Goal: Task Accomplishment & Management: Manage account settings

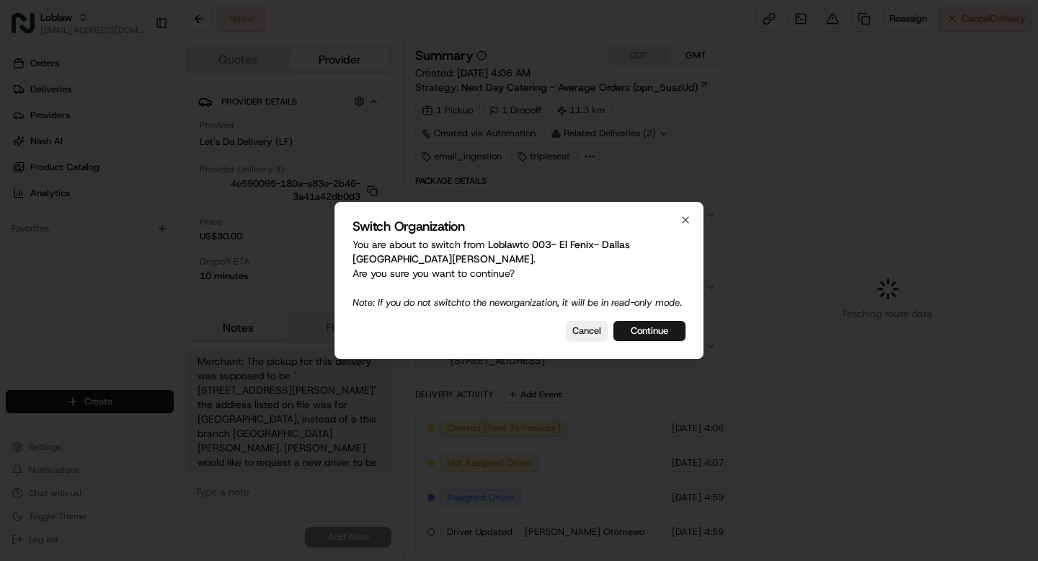
scroll to position [138, 0]
click at [649, 339] on button "Continue" at bounding box center [649, 331] width 72 height 20
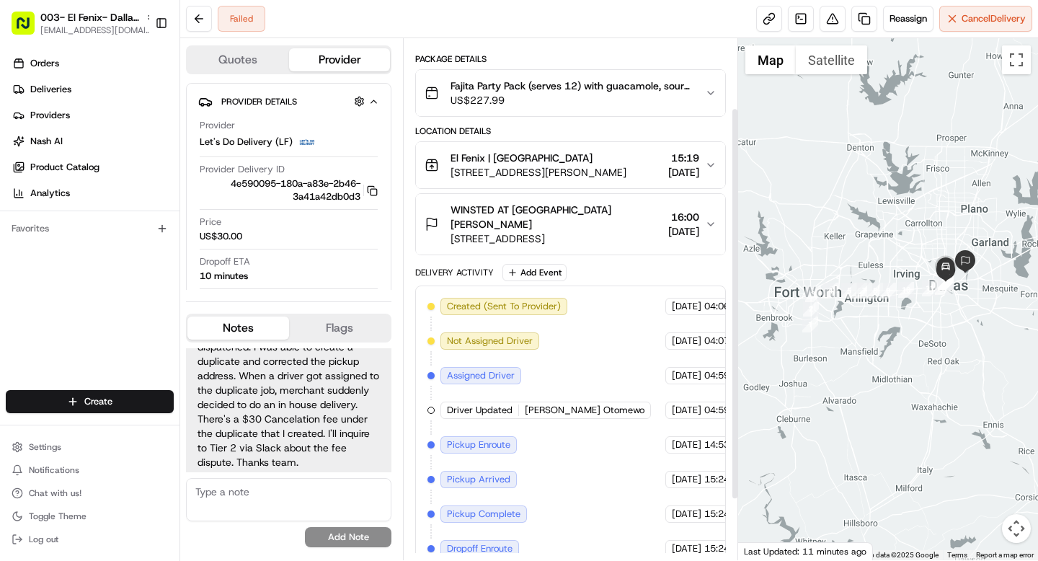
scroll to position [173, 0]
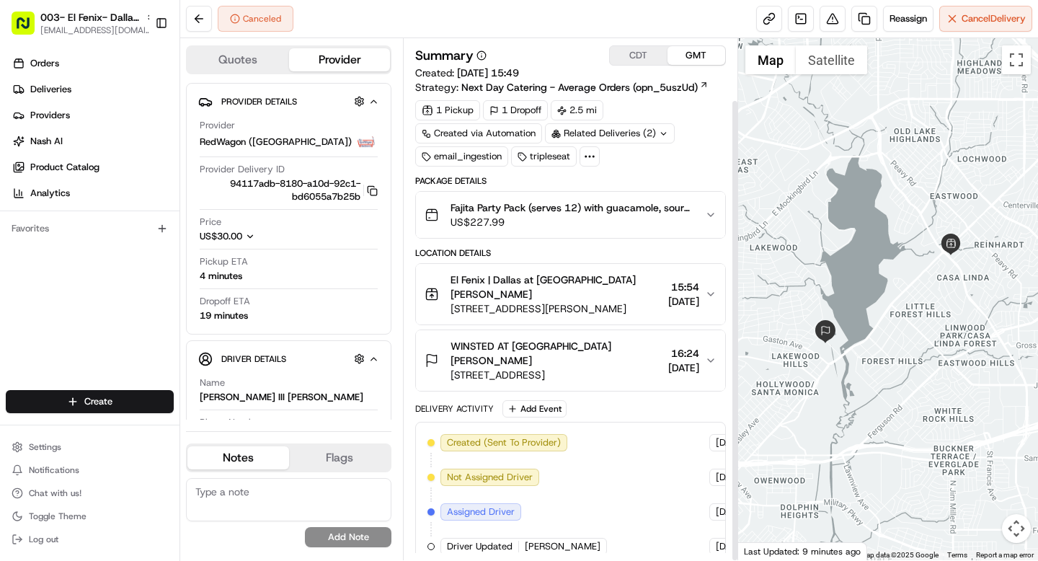
scroll to position [69, 0]
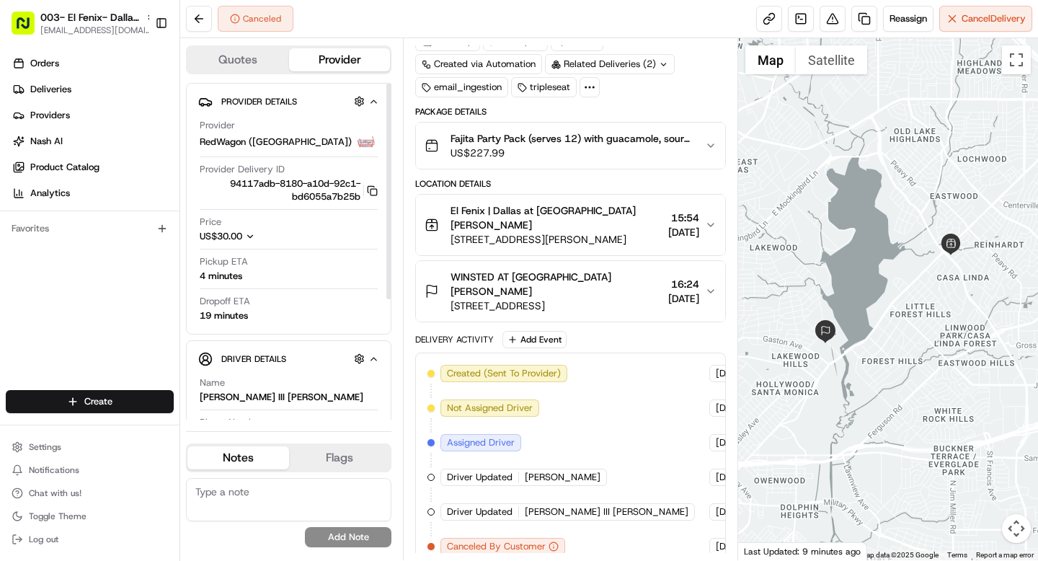
click at [247, 239] on icon "button" at bounding box center [250, 236] width 10 height 10
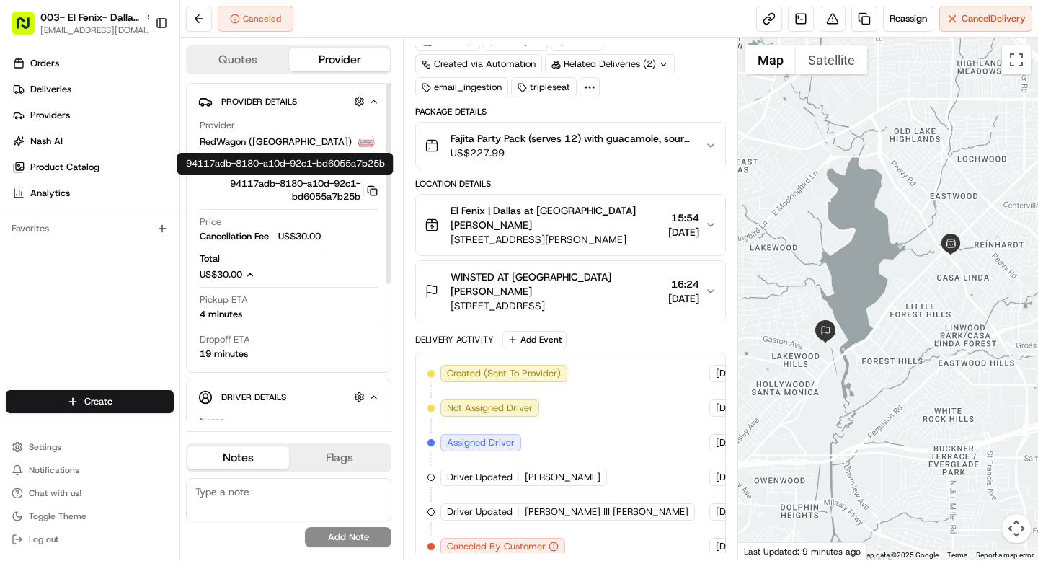
click at [371, 187] on icon "button" at bounding box center [372, 190] width 11 height 11
click at [678, 225] on span "22/08/2025" at bounding box center [683, 232] width 31 height 14
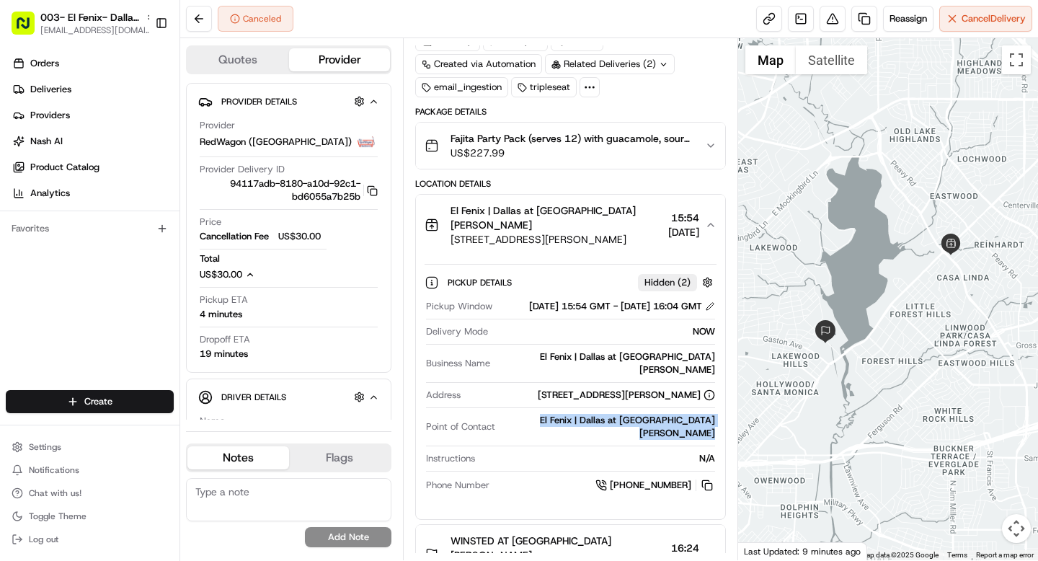
drag, startPoint x: 582, startPoint y: 403, endPoint x: 717, endPoint y: 415, distance: 135.4
click at [717, 415] on div "Pickup Details Hidden ( 2 ) Pickup Window 22/08/2025 15:54 GMT - 22/08/2025 16:…" at bounding box center [570, 381] width 309 height 252
copy div "El Fenix | Dallas at Casa Linda"
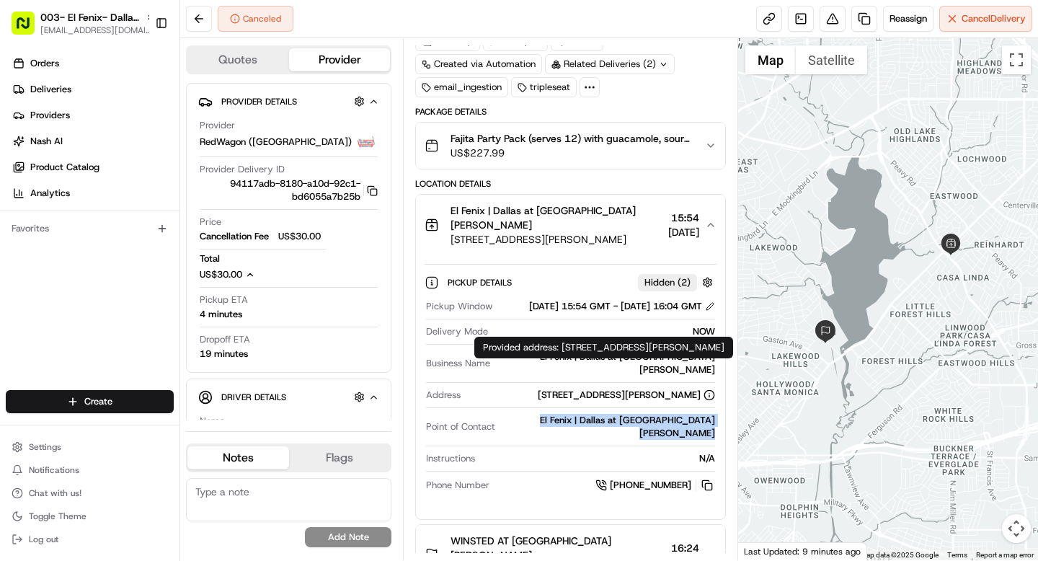
drag, startPoint x: 504, startPoint y: 382, endPoint x: 683, endPoint y: 384, distance: 179.5
click at [683, 389] on div "255 Casa Linda Plaza, Dallas, TX 75218, US" at bounding box center [590, 395] width 248 height 13
copy div "255 Casa Linda Plaza, Dallas, TX 75218"
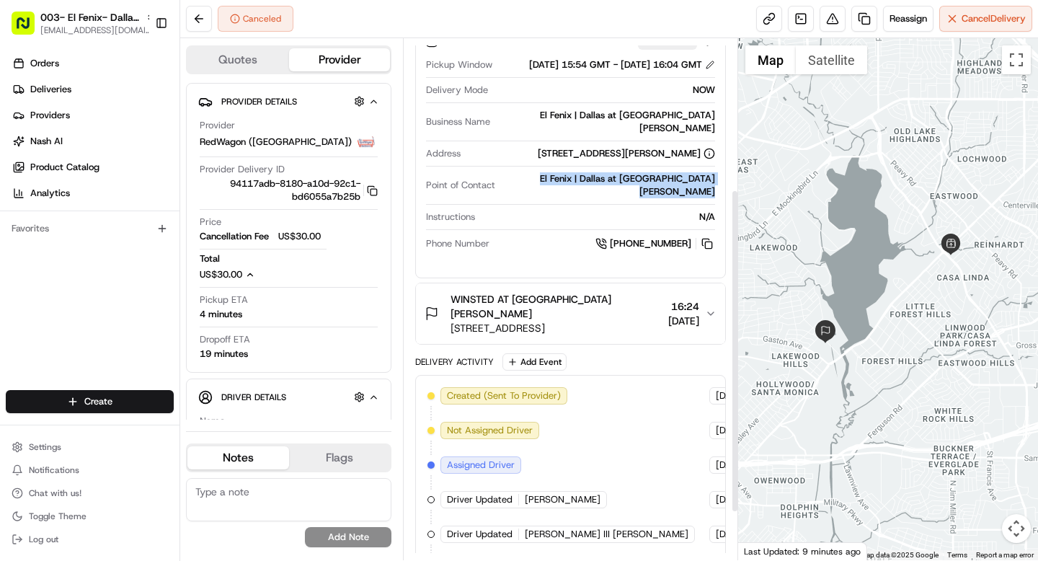
scroll to position [320, 0]
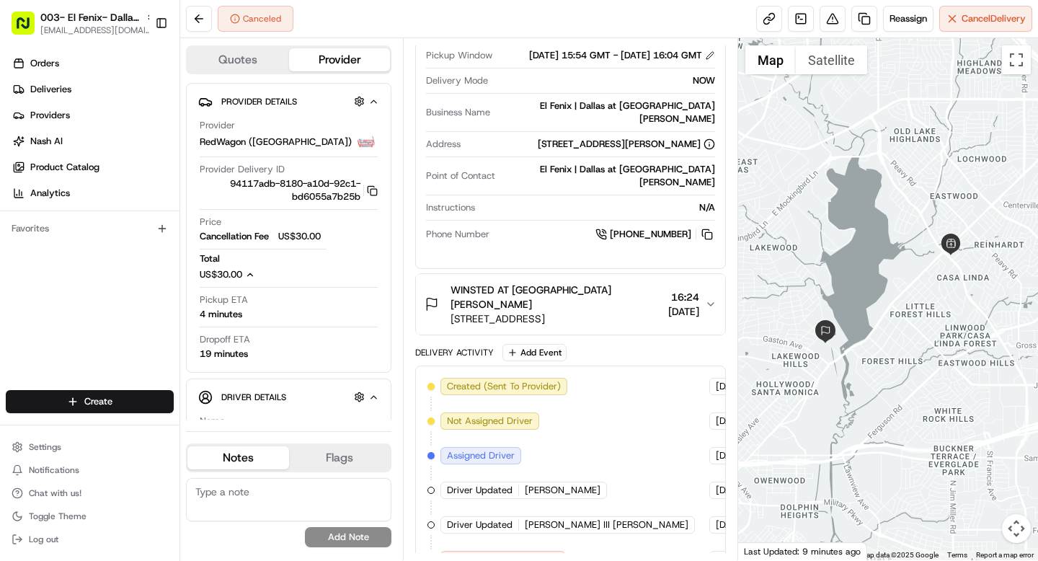
click at [701, 283] on div "WINSTED AT WHITE ROCK APARTMENTS Timothy Berg 2210 Winsted Dr, Dallas, TX 75214…" at bounding box center [565, 304] width 280 height 43
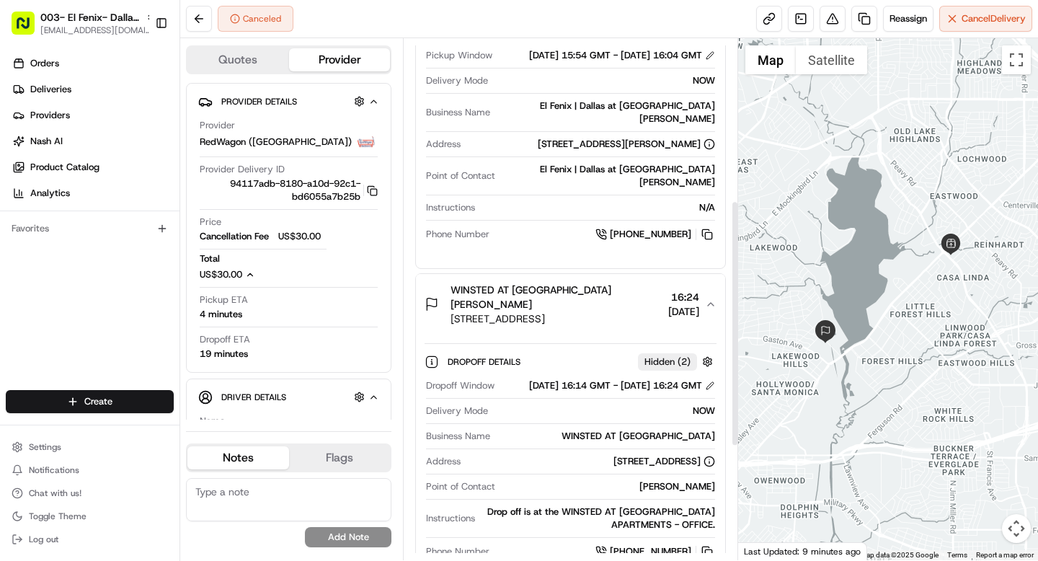
scroll to position [423, 0]
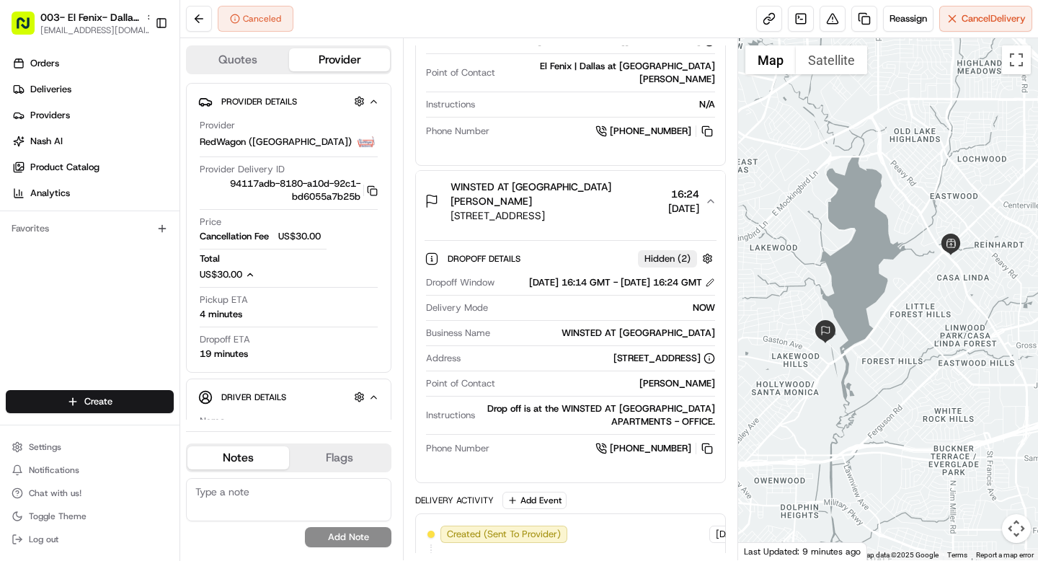
drag, startPoint x: 535, startPoint y: 319, endPoint x: 713, endPoint y: 318, distance: 178.1
click at [713, 327] on div "WINSTED AT WHITE ROCK APARTMENTS" at bounding box center [605, 333] width 218 height 13
copy div "WINSTED AT WHITE ROCK APARTMENTS"
drag, startPoint x: 519, startPoint y: 345, endPoint x: 677, endPoint y: 347, distance: 157.9
click at [677, 352] on div "2210 Winsted Dr, Dallas, TX 75214, USA" at bounding box center [590, 358] width 248 height 13
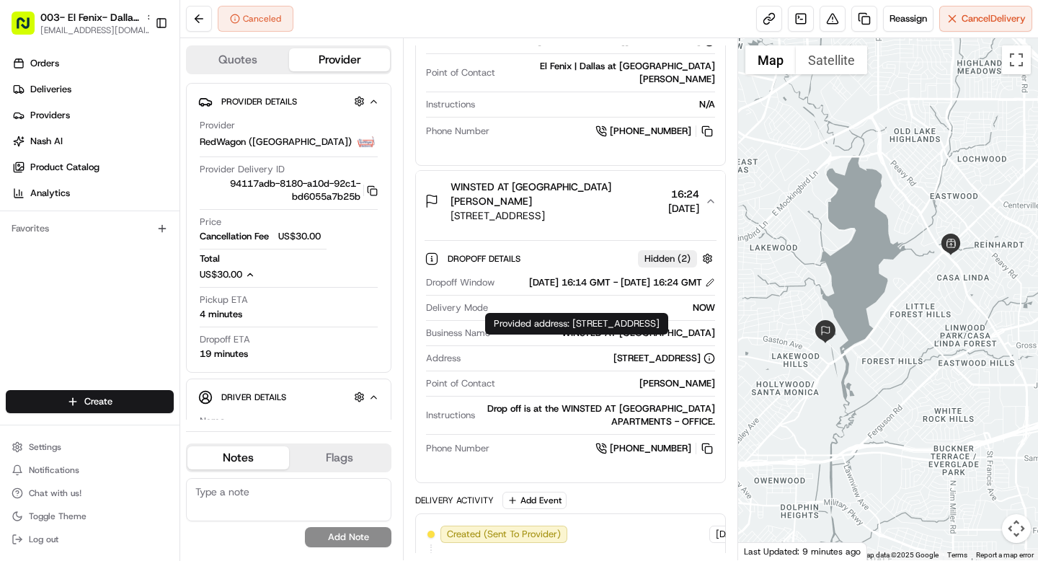
copy div "2210 Winsted Dr, Dallas, TX 75214"
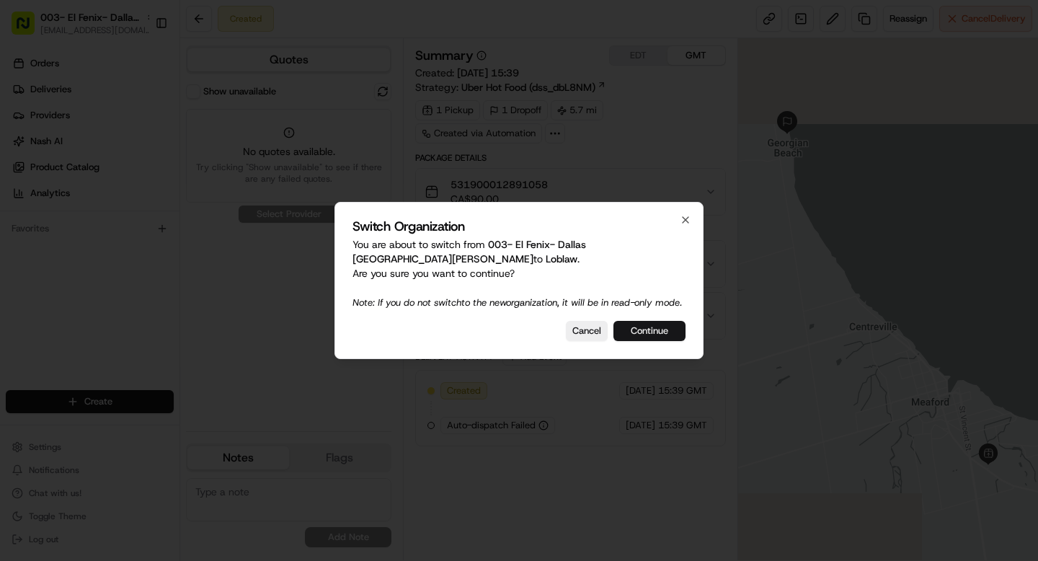
click at [657, 335] on button "Continue" at bounding box center [649, 331] width 72 height 20
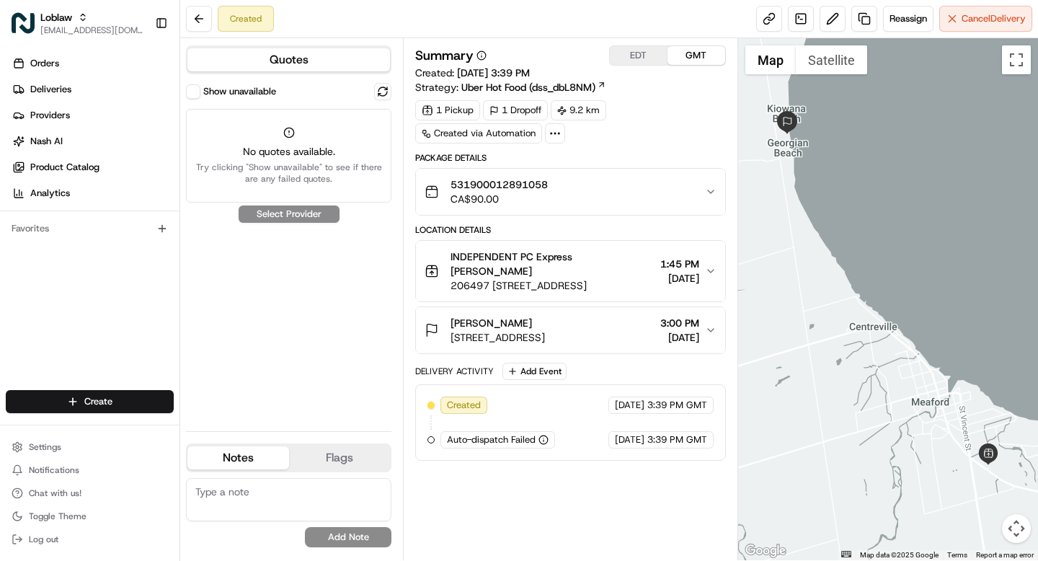
click at [192, 89] on button "Show unavailable" at bounding box center [193, 91] width 14 height 14
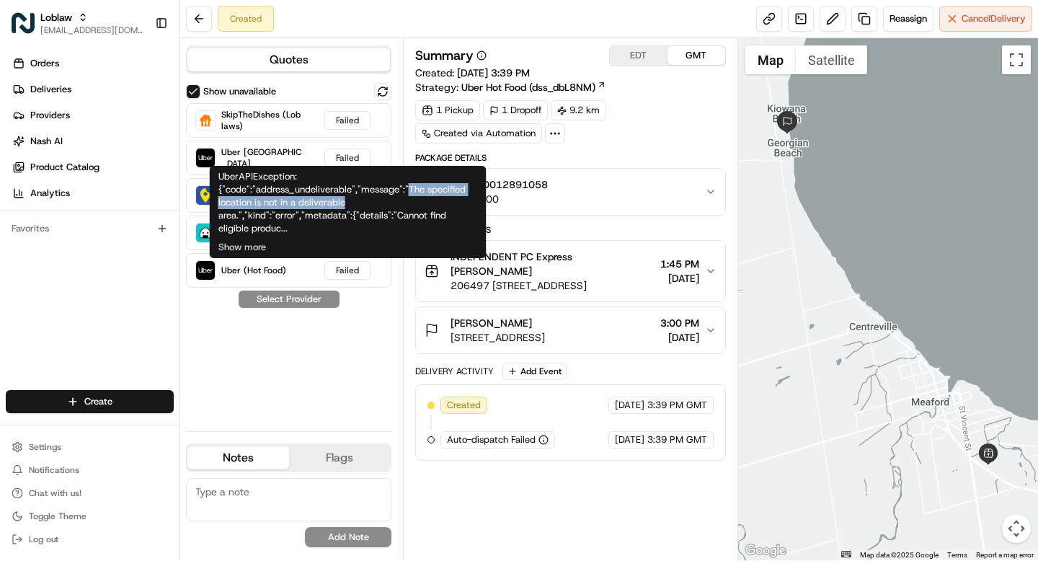
drag, startPoint x: 408, startPoint y: 190, endPoint x: 404, endPoint y: 205, distance: 14.9
click at [404, 205] on div "UberAPIException: {"code":"address_undeliverable","message":"The specified loca…" at bounding box center [348, 212] width 277 height 92
copy div "The specified location is not in a deliverable"
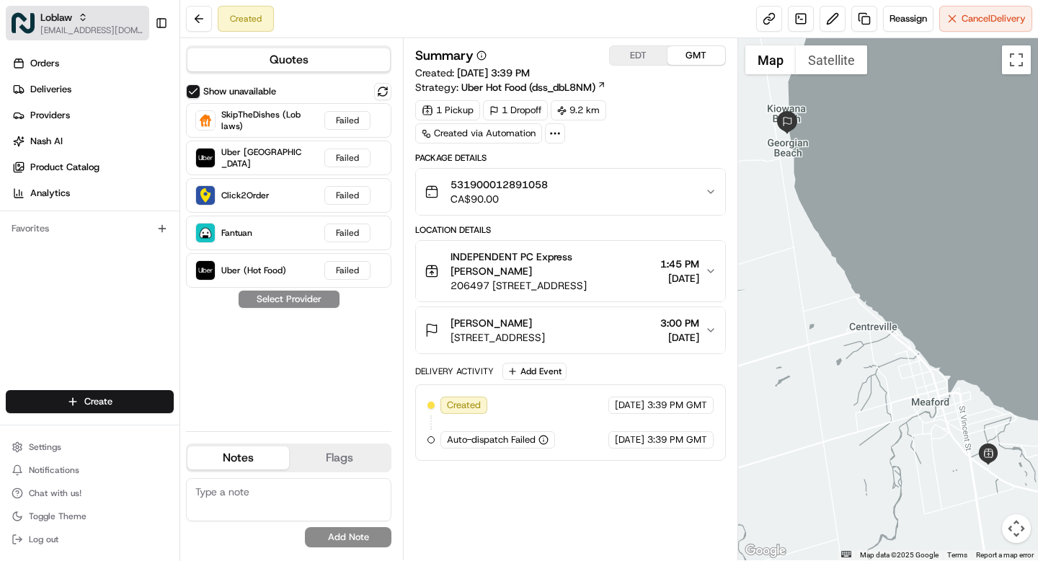
click at [70, 30] on span "[EMAIL_ADDRESS][DOMAIN_NAME]" at bounding box center [91, 31] width 103 height 12
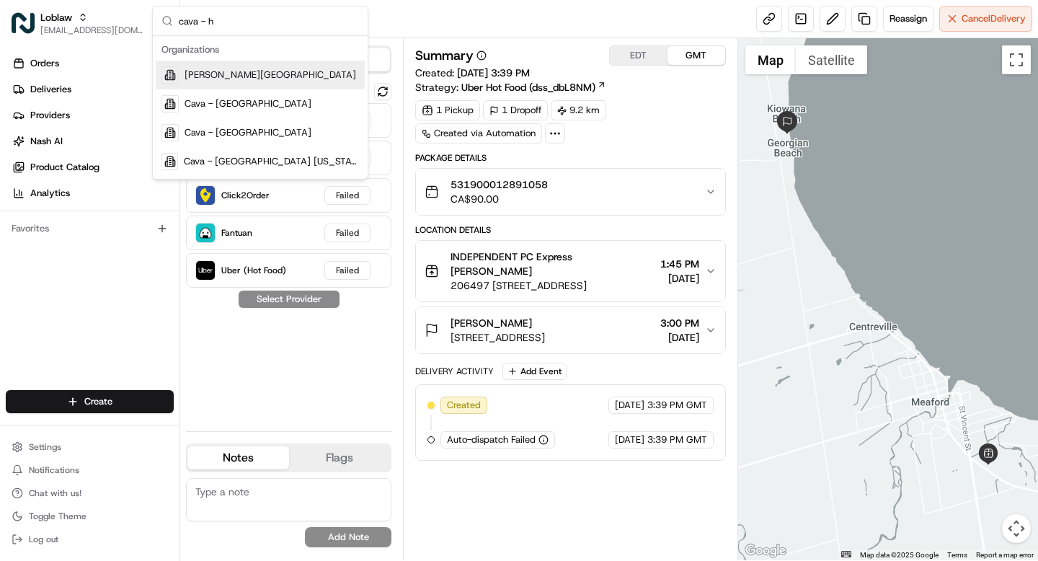
type input "cava - h"
click at [209, 81] on div "Cava - Harmon Meadow" at bounding box center [260, 75] width 209 height 29
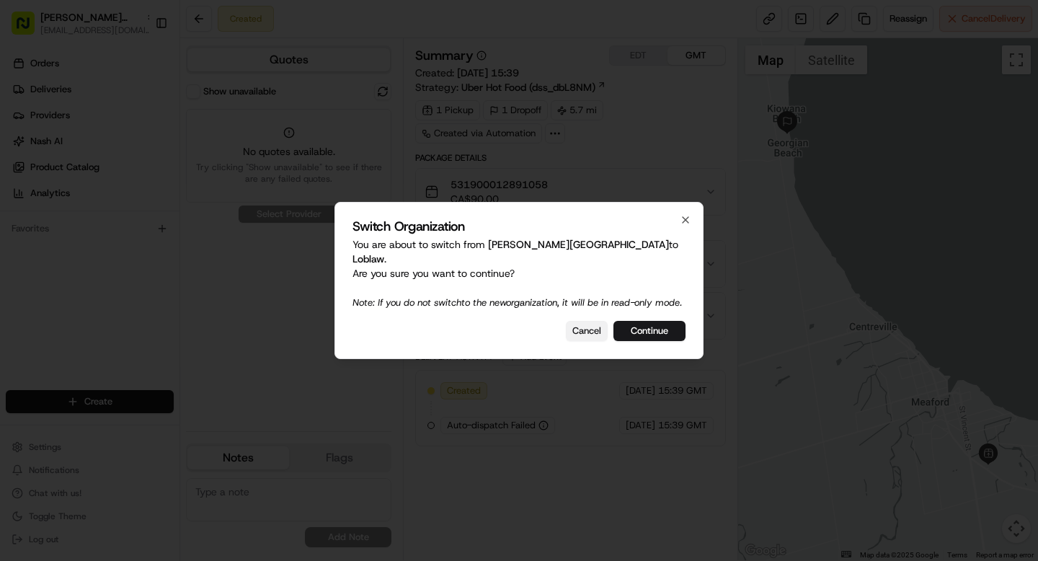
click at [575, 333] on button "Cancel" at bounding box center [587, 331] width 42 height 20
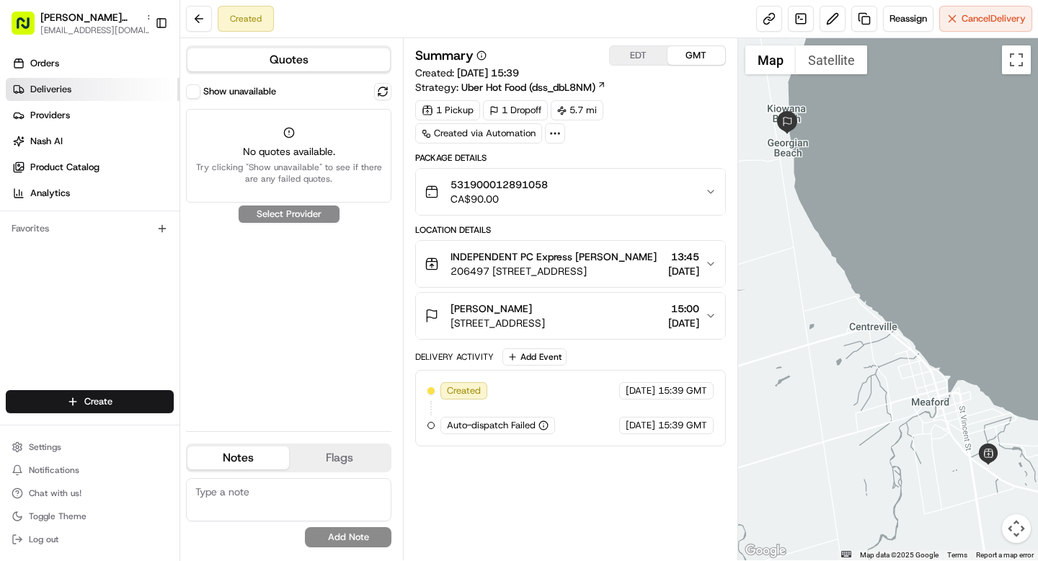
click at [72, 80] on link "Deliveries" at bounding box center [93, 89] width 174 height 23
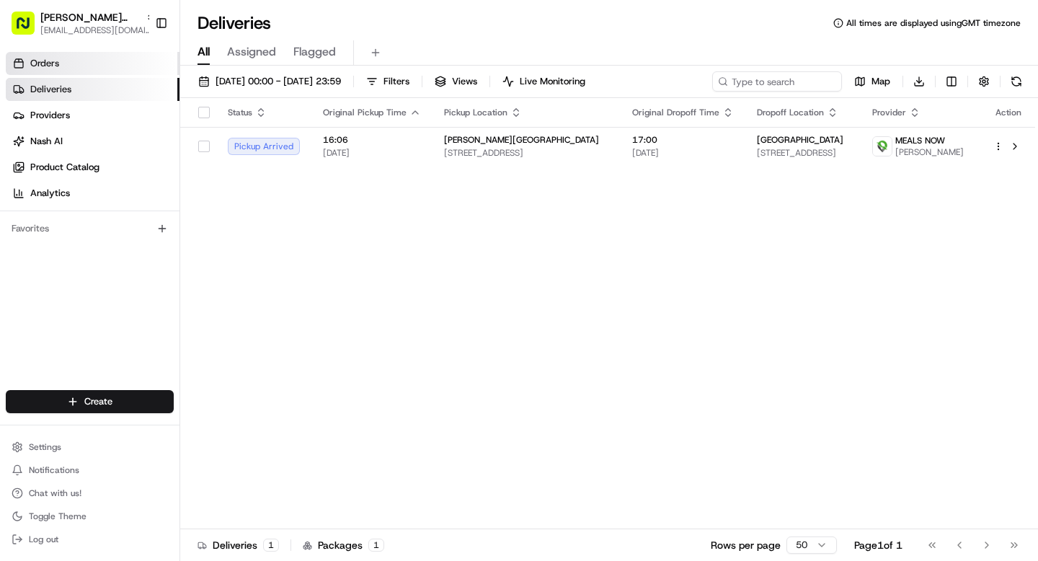
click at [65, 63] on link "Orders" at bounding box center [93, 63] width 174 height 23
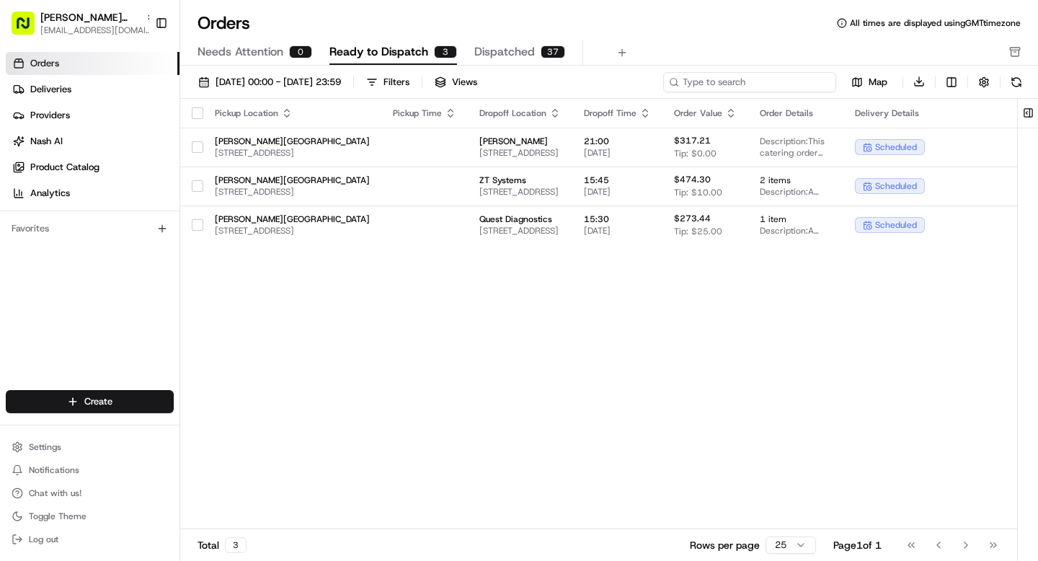
click at [761, 79] on input at bounding box center [749, 82] width 173 height 20
paste input "Anthony"
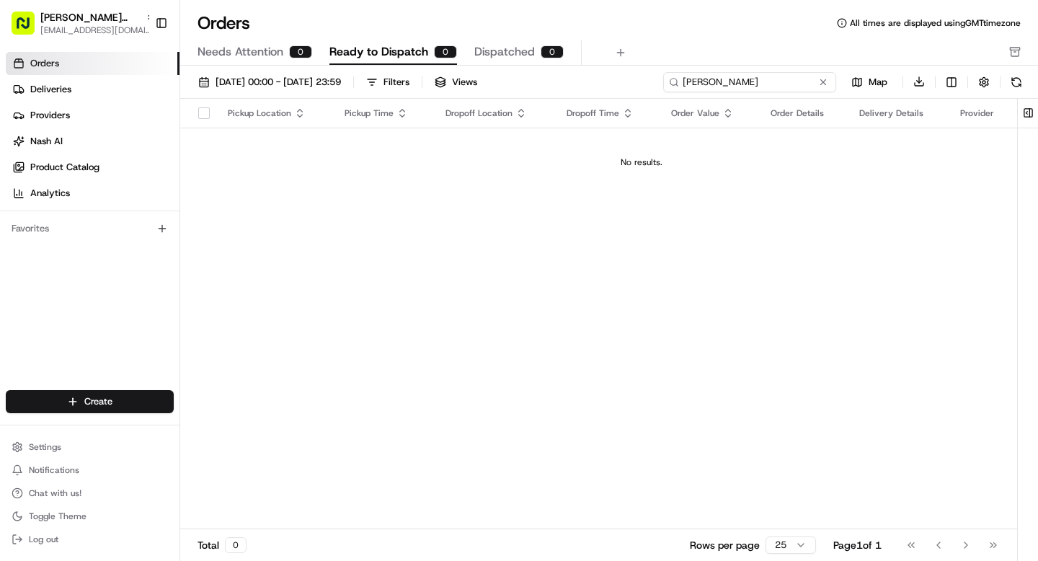
type input "Anthony tata"
drag, startPoint x: 788, startPoint y: 75, endPoint x: 773, endPoint y: 79, distance: 14.9
click at [774, 79] on input "Anthony tata" at bounding box center [749, 82] width 173 height 20
click at [773, 79] on input "Anthony tata" at bounding box center [749, 82] width 173 height 20
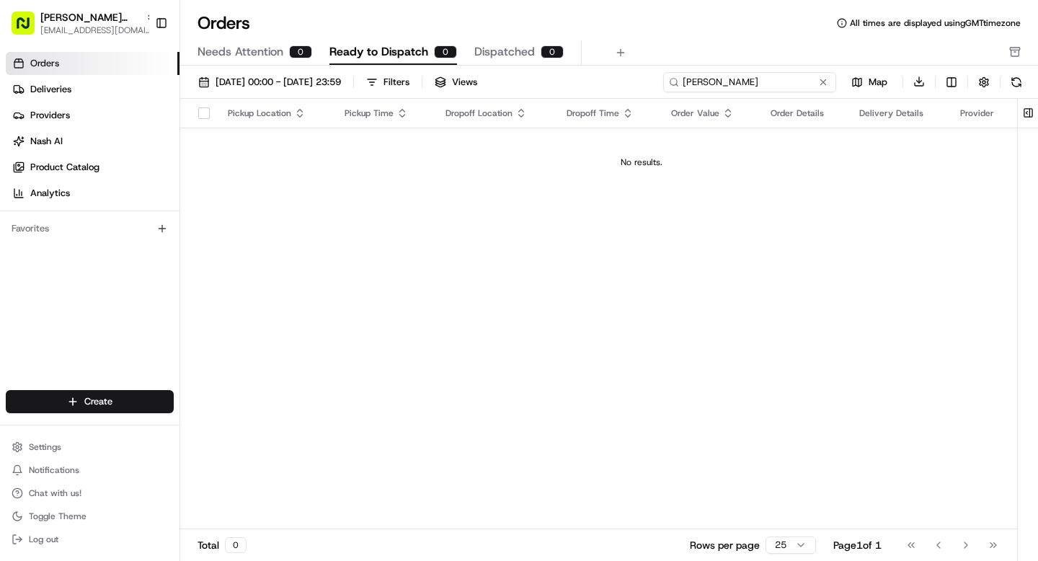
click at [773, 79] on input "Anthony tata" at bounding box center [749, 82] width 173 height 20
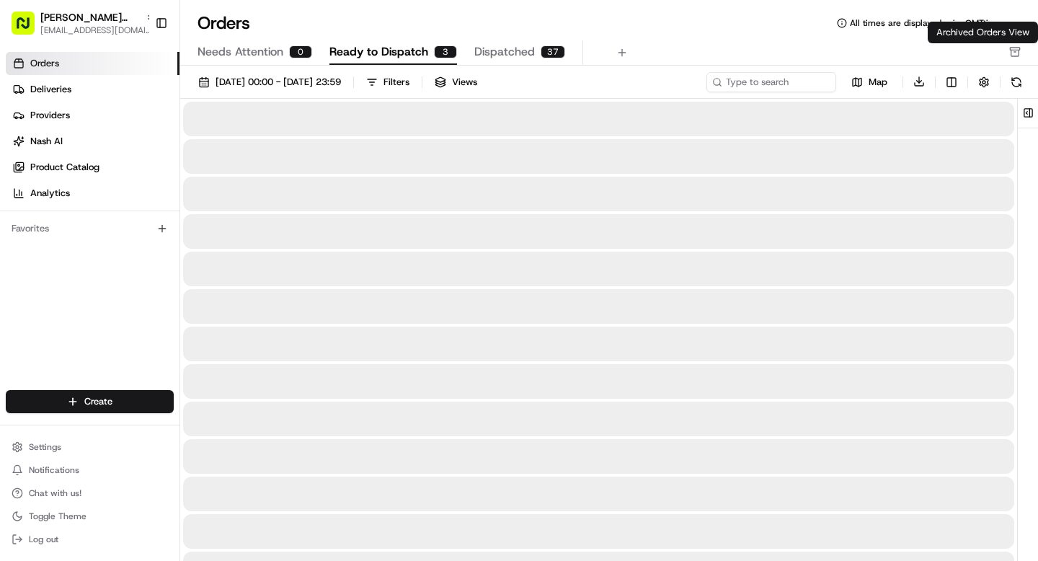
click at [1012, 50] on rect "button" at bounding box center [1014, 49] width 9 height 2
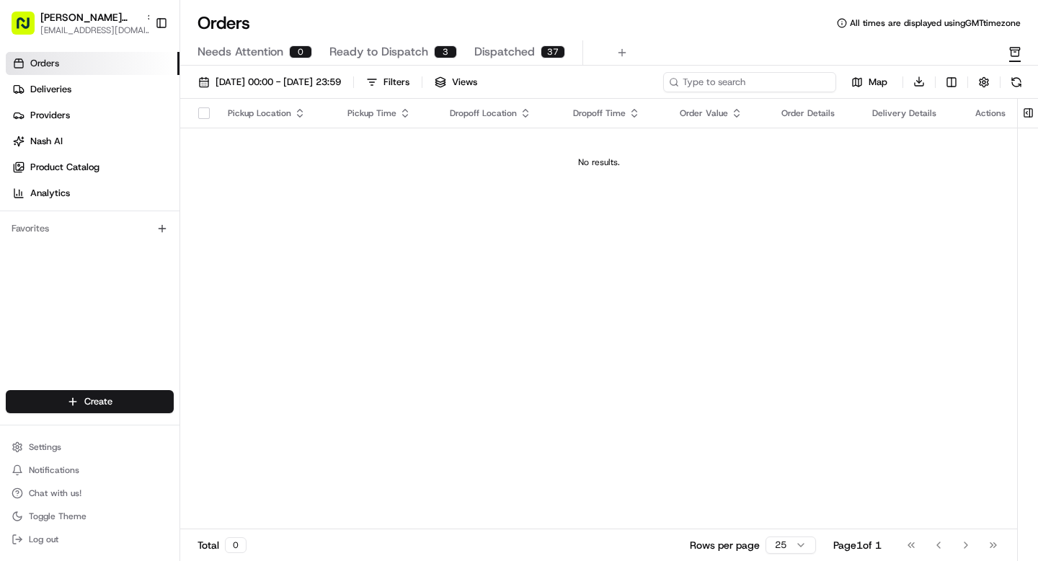
click at [781, 74] on input at bounding box center [749, 82] width 173 height 20
paste input "Anthony"
type input "Anthony tata"
click at [817, 84] on button at bounding box center [823, 82] width 14 height 14
click at [63, 92] on span "Deliveries" at bounding box center [50, 89] width 41 height 13
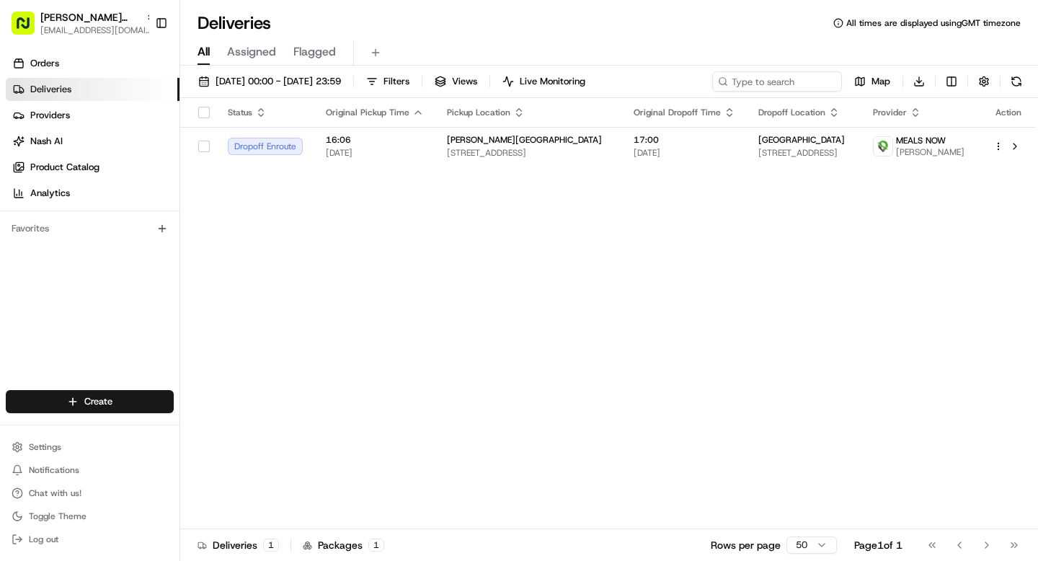
click at [764, 92] on div "22/08/2025 00:00 - 22/08/2025 23:59 Filters Views Live Monitoring Map Download" at bounding box center [609, 84] width 858 height 27
click at [756, 89] on input at bounding box center [755, 81] width 173 height 20
paste input "221 River St. Floor 5 Hoboken"
type input "221 River St. Floor 5 Hoboken"
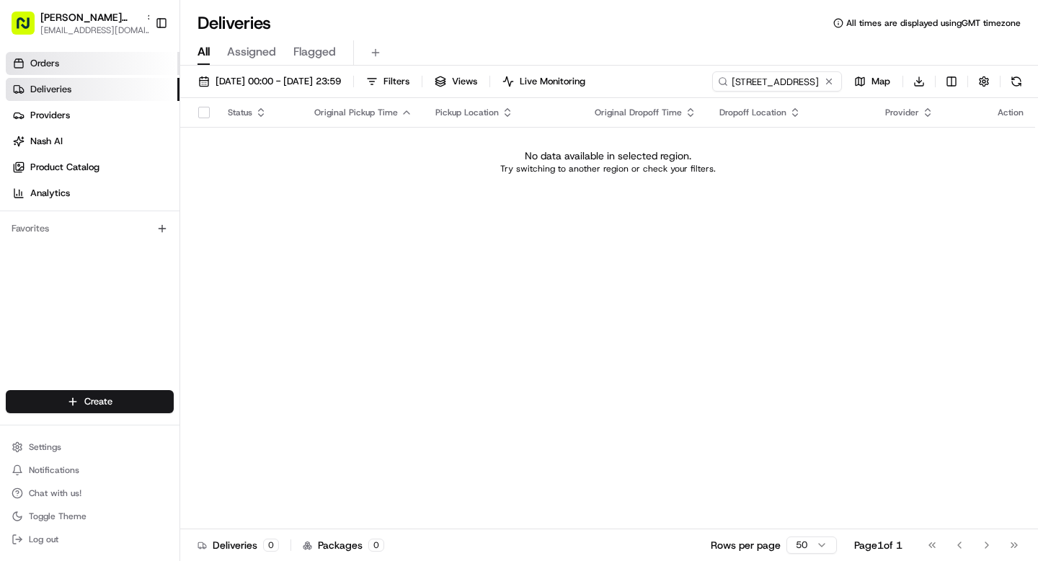
click at [77, 63] on link "Orders" at bounding box center [93, 63] width 174 height 23
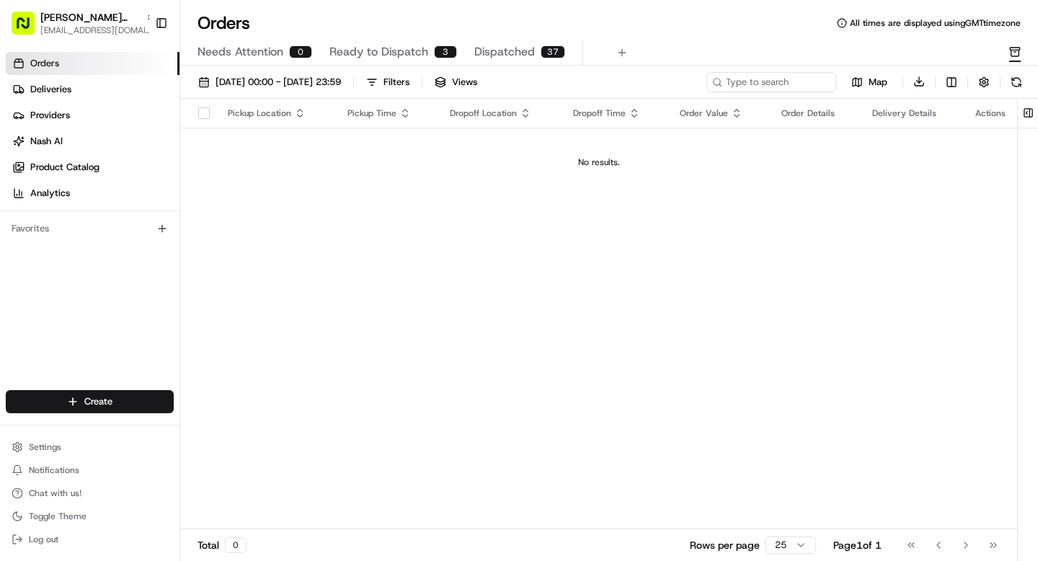
click at [382, 60] on span "Ready to Dispatch" at bounding box center [378, 51] width 99 height 17
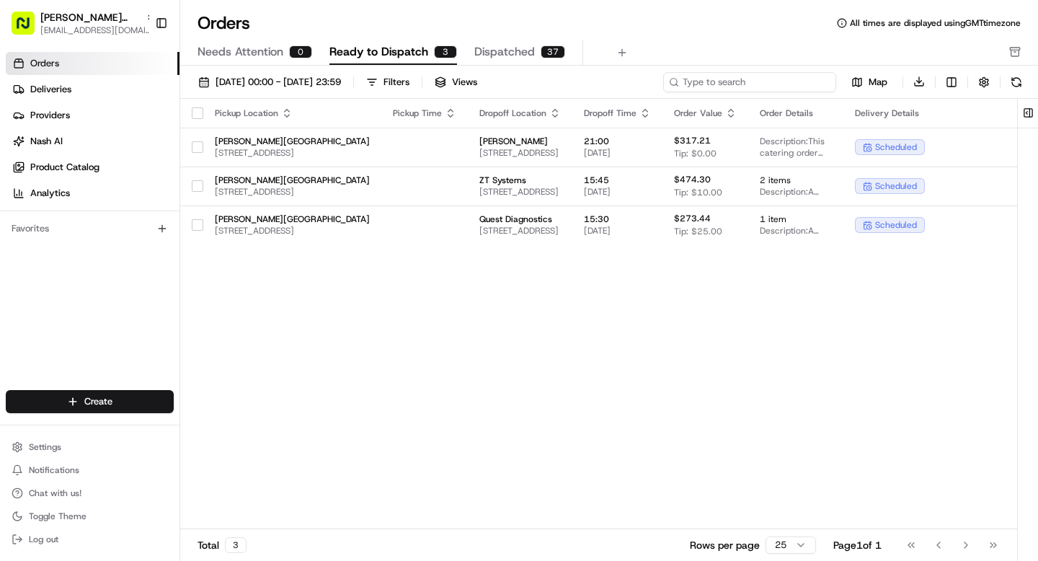
click at [760, 76] on input at bounding box center [749, 82] width 173 height 20
paste input "221 River St. Floor 5 Hoboken"
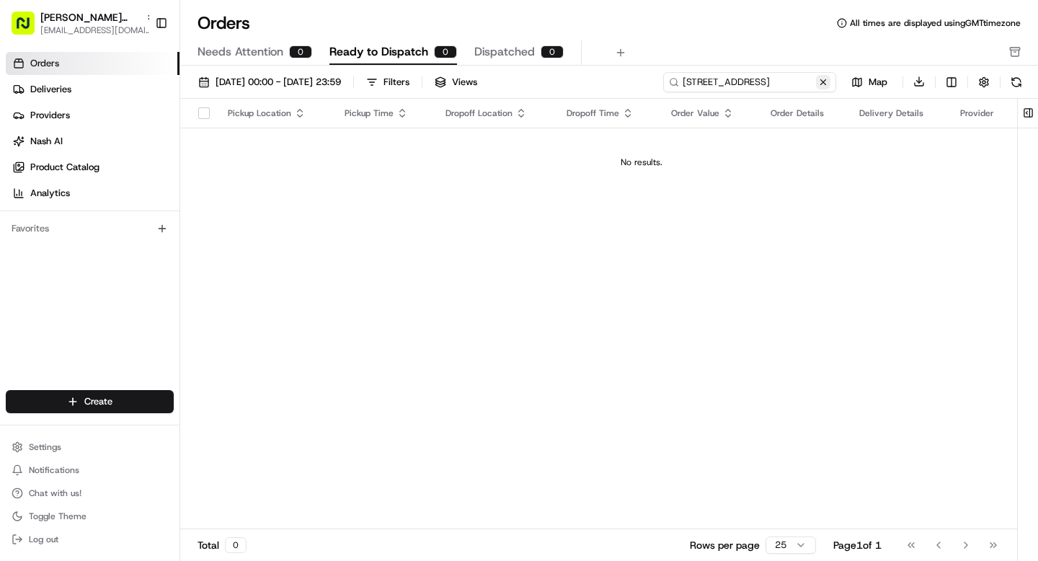
type input "221 River St. Floor 5 Hoboken"
click at [821, 78] on button at bounding box center [823, 82] width 14 height 14
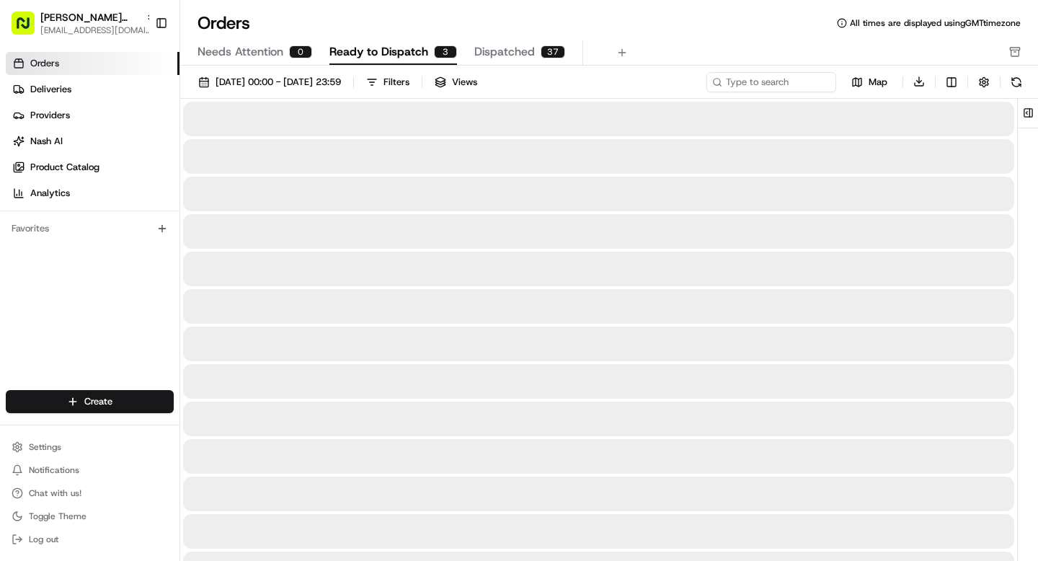
click at [1009, 48] on div "Needs Attention 0 Ready to Dispatch 3 Dispatched 37" at bounding box center [609, 52] width 858 height 25
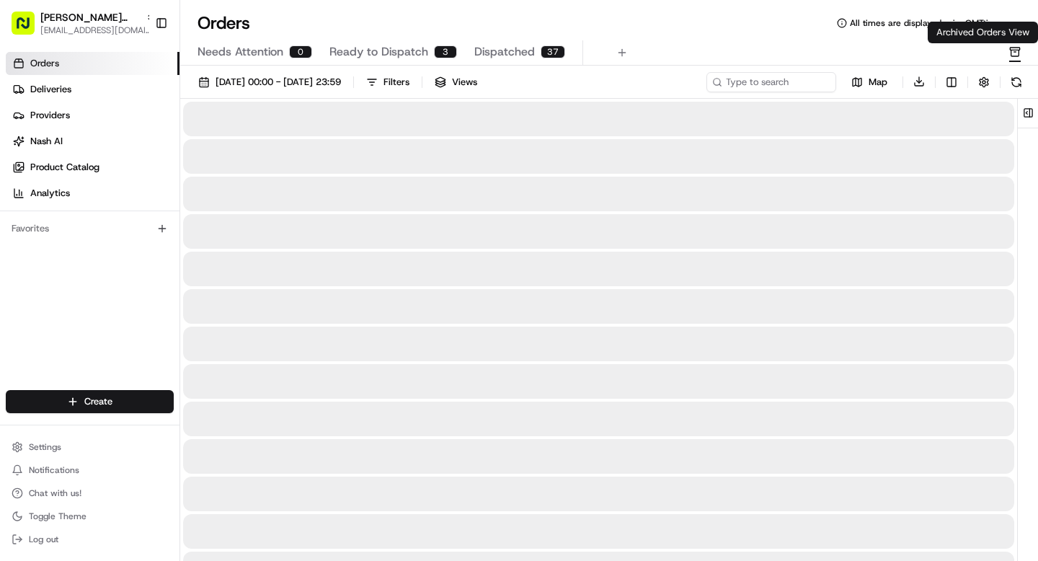
click at [1013, 50] on rect "button" at bounding box center [1014, 49] width 9 height 2
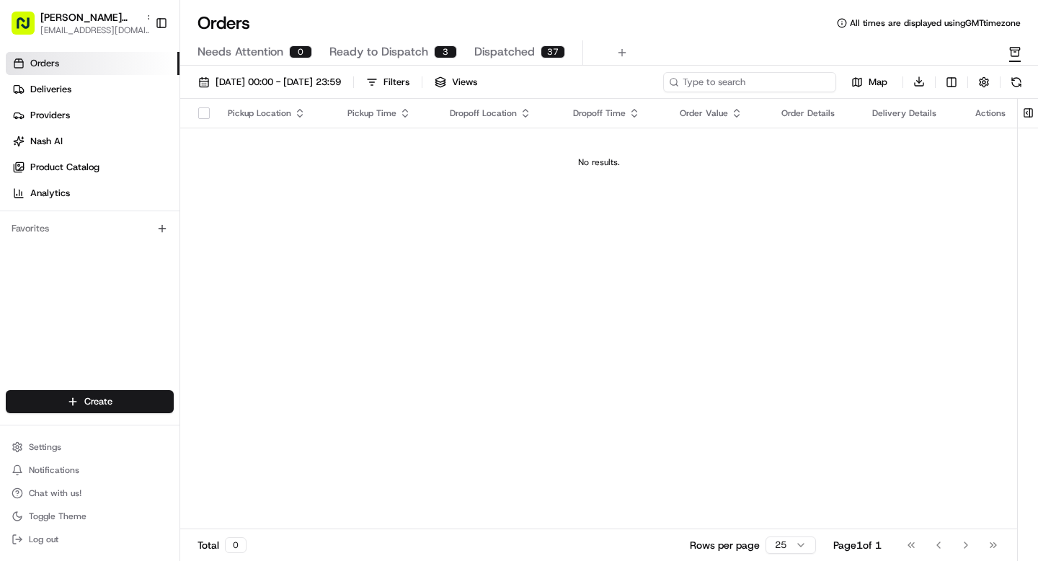
click at [768, 85] on input at bounding box center [749, 82] width 173 height 20
paste input "221 River St. Floor 5 Hoboken"
type input "221 River St. Floor 5 Hoboken"
click at [821, 86] on button at bounding box center [823, 82] width 14 height 14
click at [376, 56] on span "Ready to Dispatch" at bounding box center [378, 51] width 99 height 17
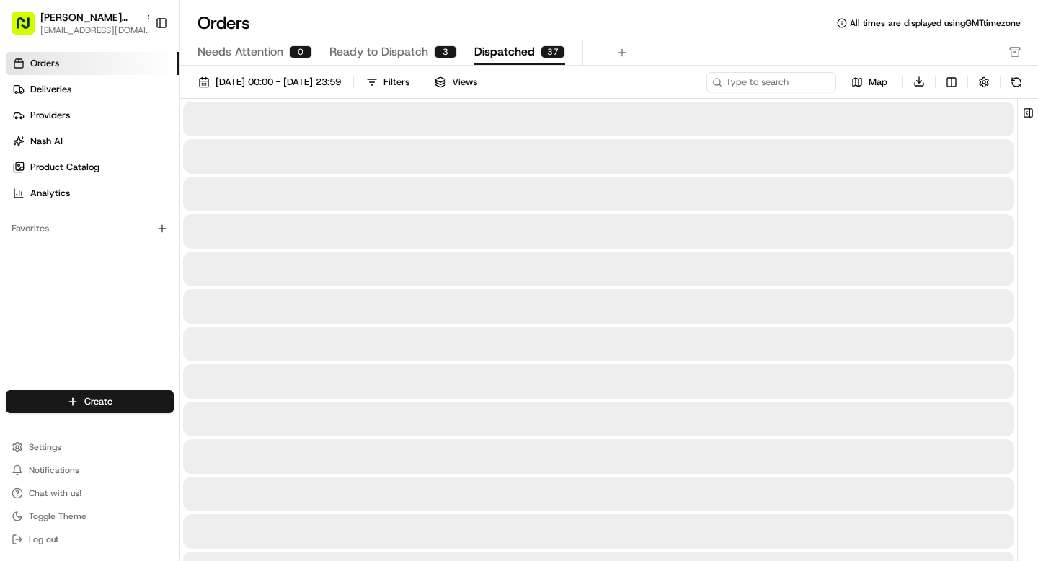
click at [476, 55] on span "Dispatched" at bounding box center [504, 51] width 61 height 17
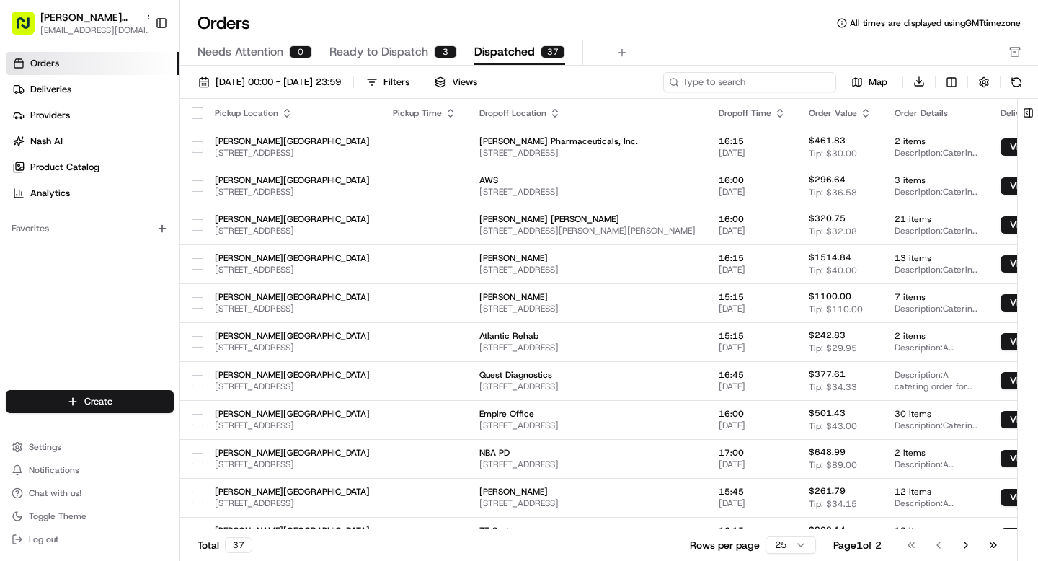
click at [737, 79] on input at bounding box center [749, 82] width 173 height 20
paste input "221 River St. Floor 5 Hoboken"
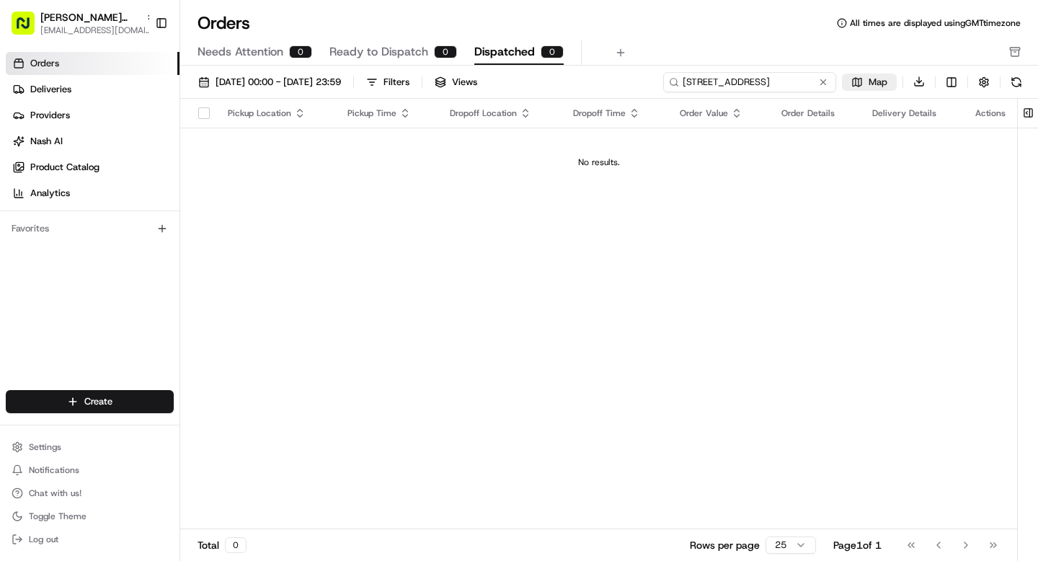
drag, startPoint x: 741, startPoint y: 81, endPoint x: 846, endPoint y: 81, distance: 104.5
click at [846, 81] on div "221 River St. Floor 5 Hoboken Map Download" at bounding box center [844, 81] width 363 height 21
type input "221 River St"
click at [59, 97] on link "Deliveries" at bounding box center [93, 89] width 174 height 23
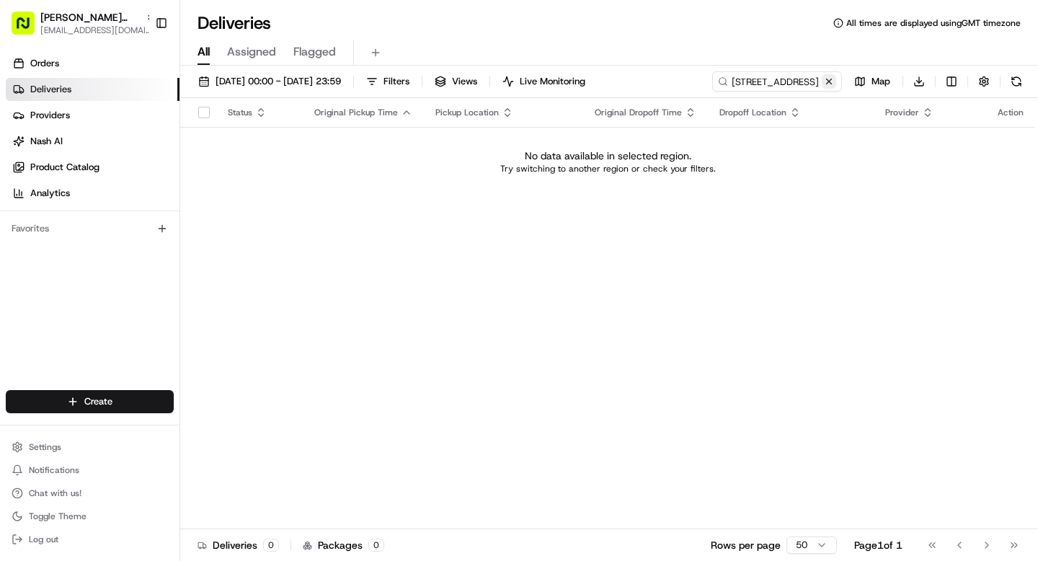
click at [826, 84] on button at bounding box center [829, 81] width 14 height 14
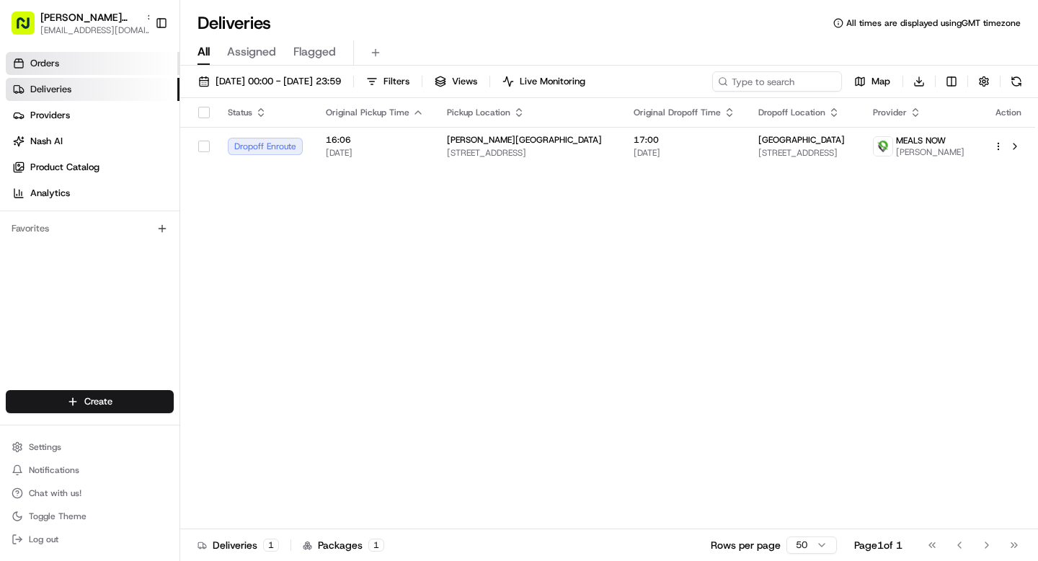
click at [70, 67] on link "Orders" at bounding box center [93, 63] width 174 height 23
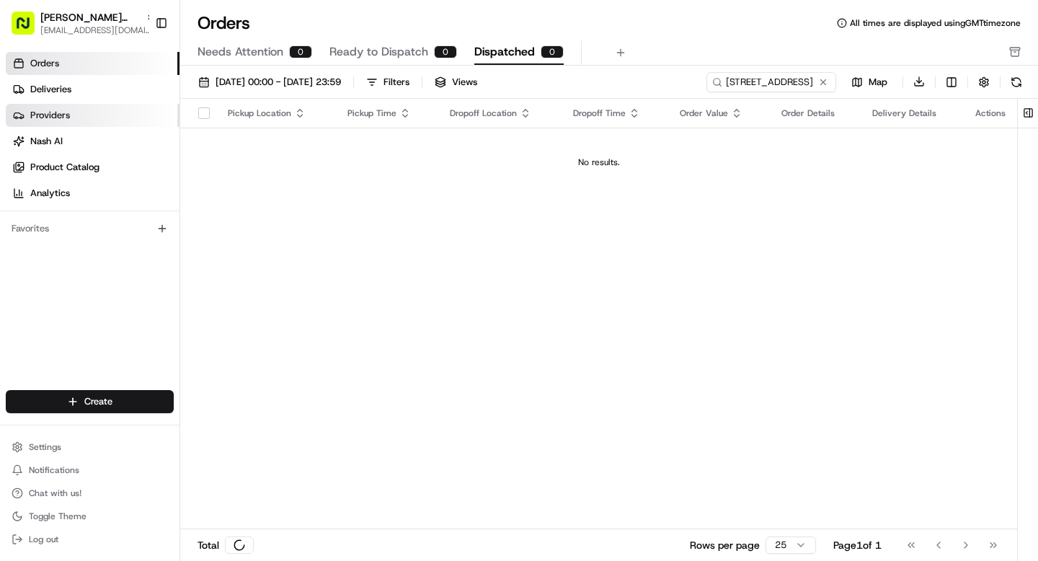
click at [68, 104] on link "Providers" at bounding box center [93, 115] width 174 height 23
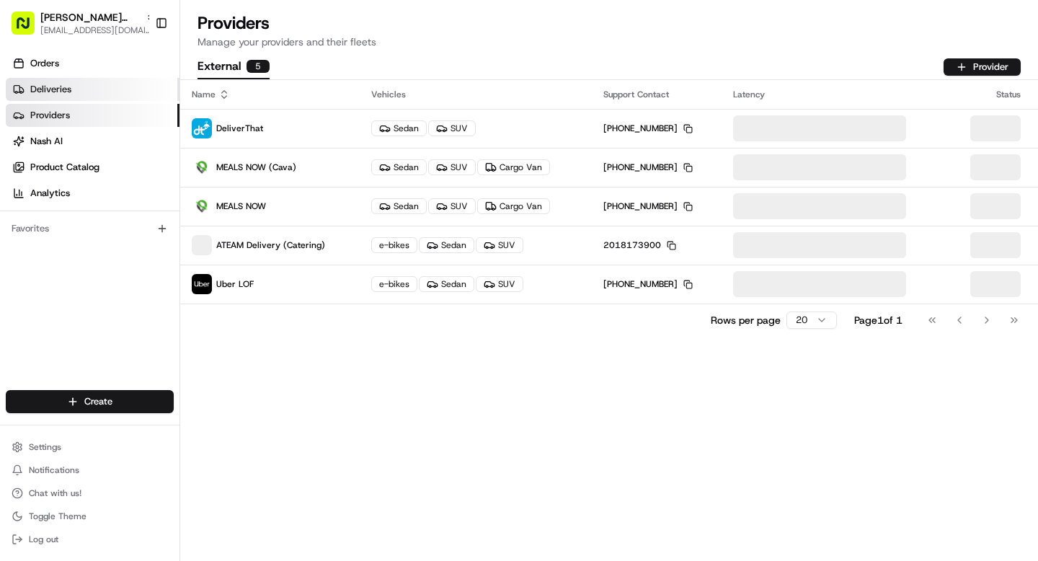
click at [61, 84] on span "Deliveries" at bounding box center [50, 89] width 41 height 13
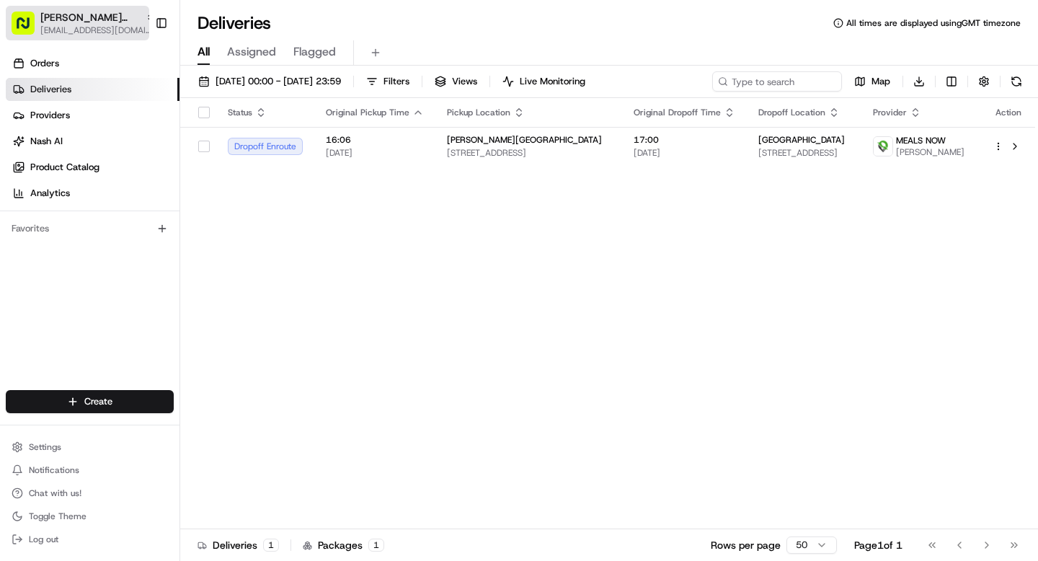
click at [82, 22] on span "Cava - Harmon Meadow" at bounding box center [89, 17] width 99 height 14
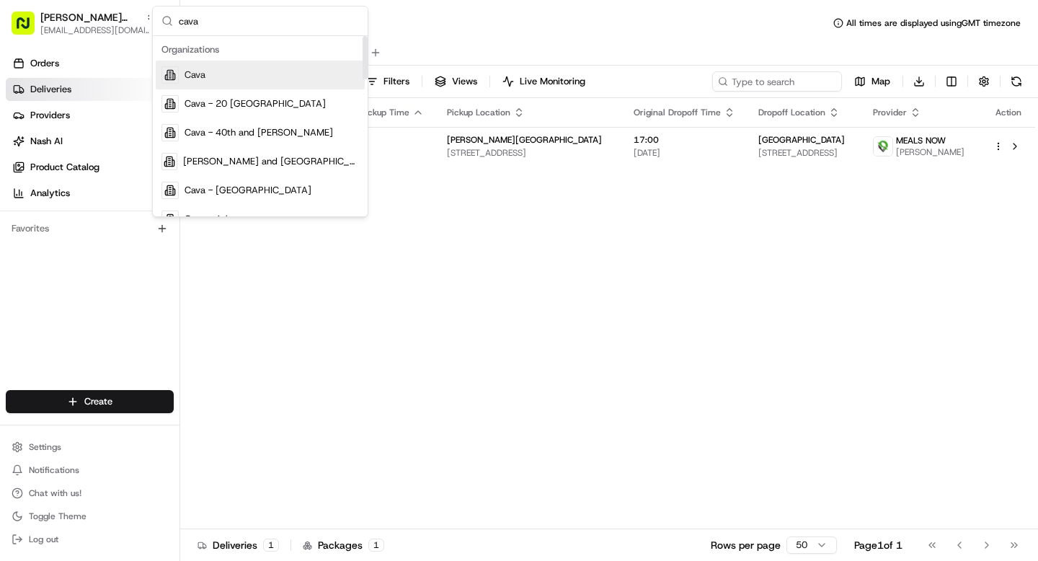
type input "cava"
click at [216, 68] on div "Cava" at bounding box center [260, 75] width 209 height 29
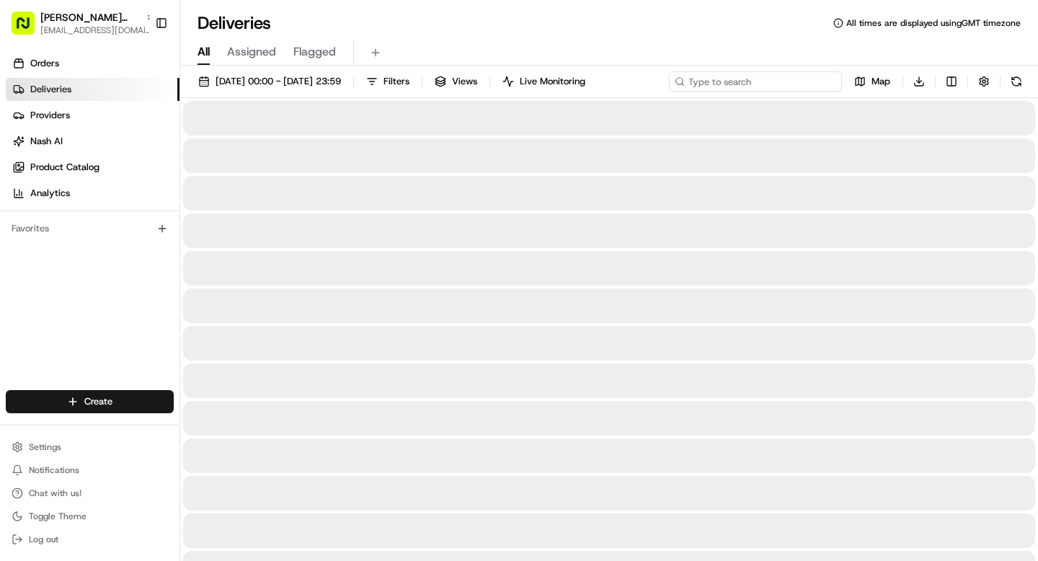
click at [751, 81] on input at bounding box center [755, 81] width 173 height 20
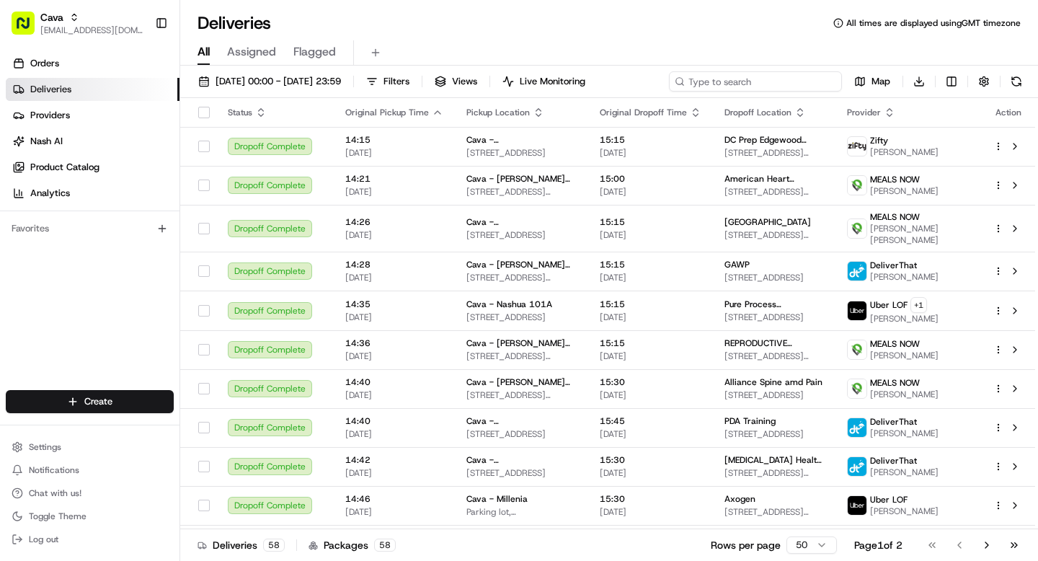
click at [751, 81] on input at bounding box center [755, 81] width 173 height 20
paste input "221 River St. Floor 5 Hoboken"
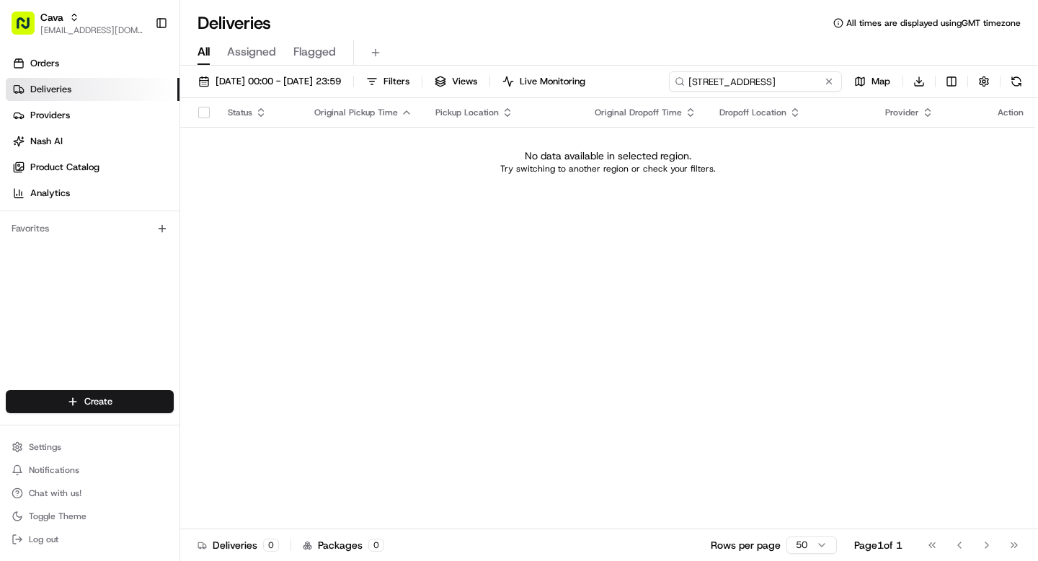
drag, startPoint x: 737, startPoint y: 84, endPoint x: 845, endPoint y: 81, distance: 107.5
click at [845, 81] on div "221 River St. Floor 5 Hoboken Map Download" at bounding box center [848, 81] width 358 height 20
type input "221 River"
click at [73, 18] on icon "button" at bounding box center [74, 17] width 10 height 10
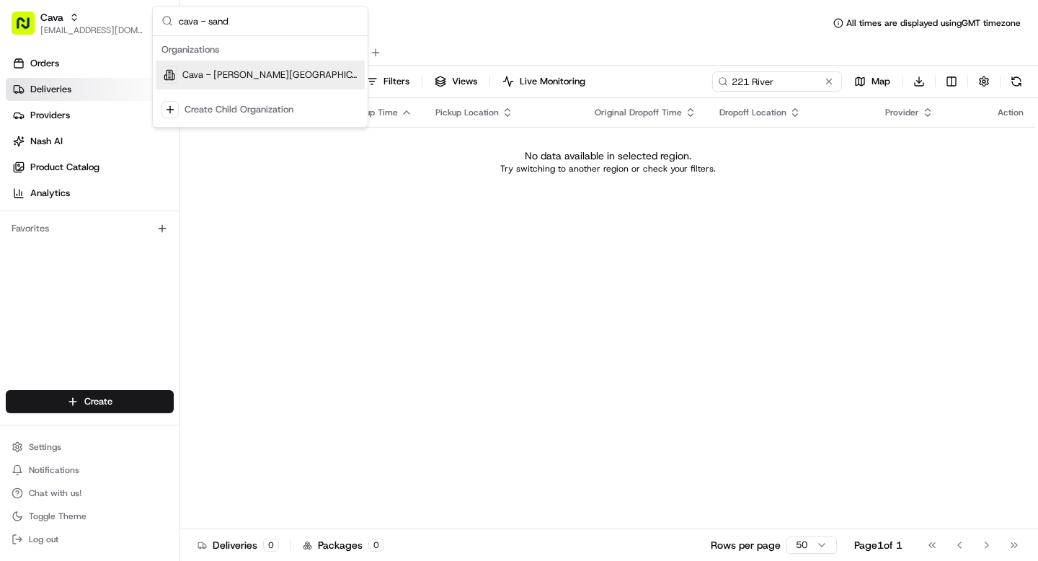
type input "cava - sand"
click at [237, 80] on span "Cava - Sandy Springs" at bounding box center [270, 74] width 177 height 13
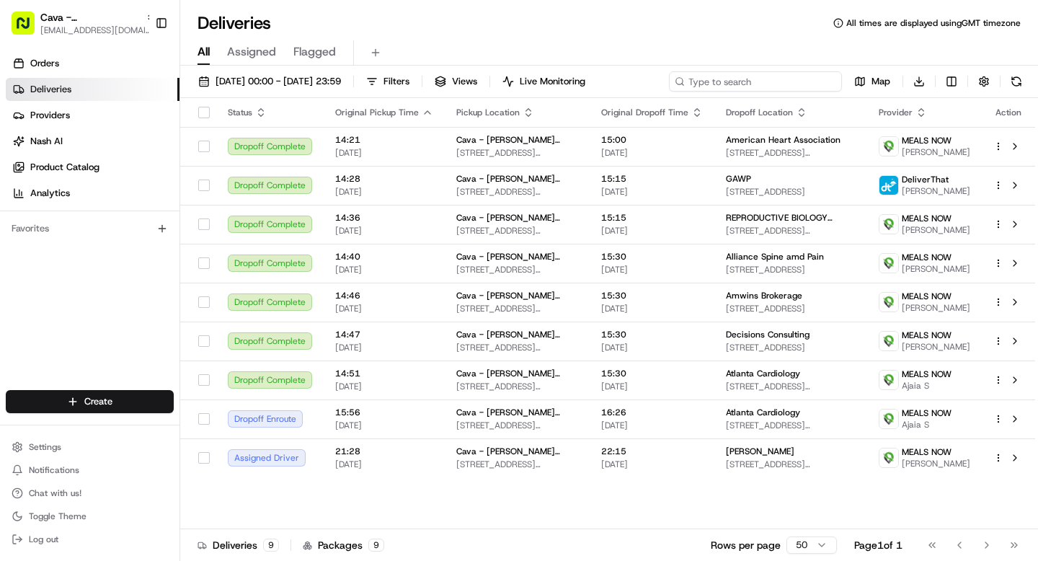
click at [777, 71] on input at bounding box center [755, 81] width 173 height 20
paste input "10192-5860281-9735355"
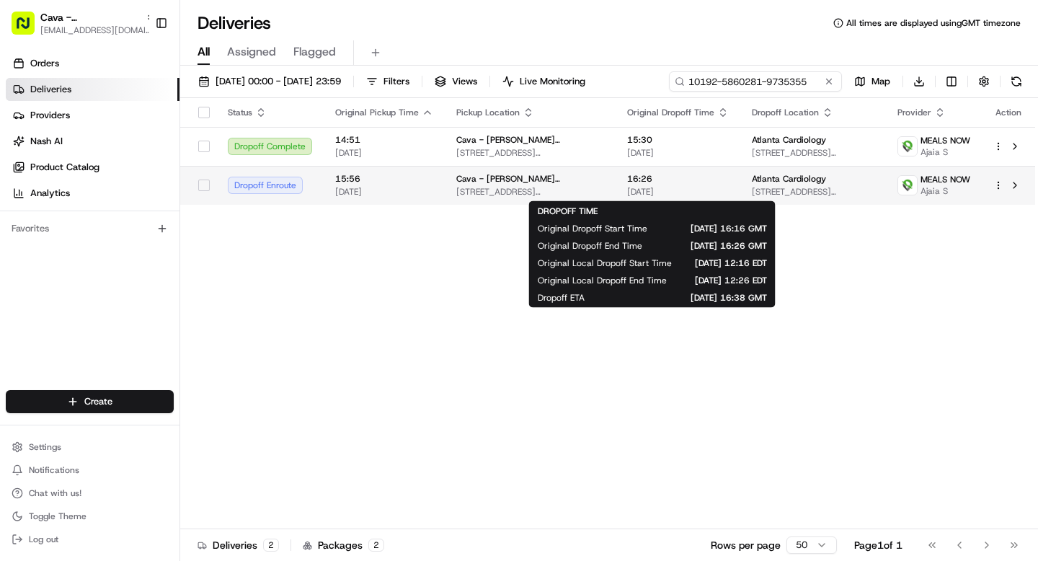
type input "10192-5860281-9735355"
click at [705, 186] on span "22/08/2025" at bounding box center [678, 192] width 102 height 12
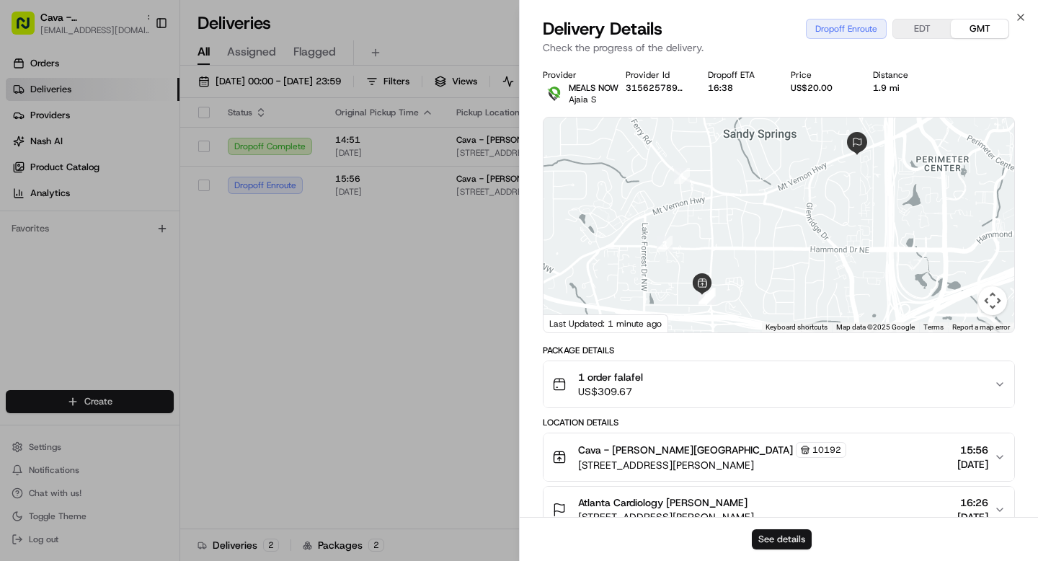
click at [793, 543] on button "See details" at bounding box center [782, 539] width 60 height 20
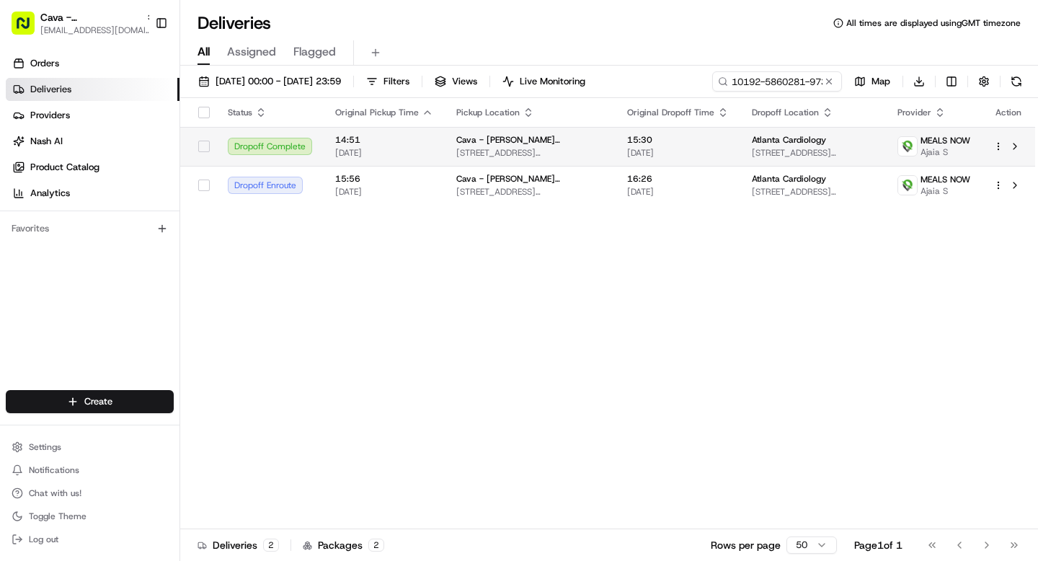
click at [466, 138] on span "Cava - Sandy Springs" at bounding box center [530, 140] width 148 height 12
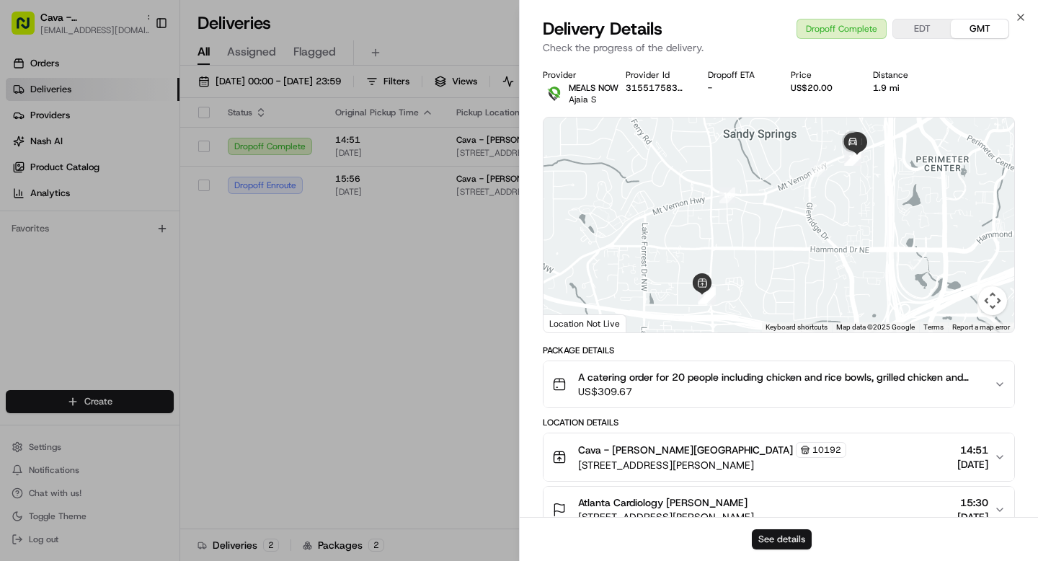
click at [764, 539] on button "See details" at bounding box center [782, 539] width 60 height 20
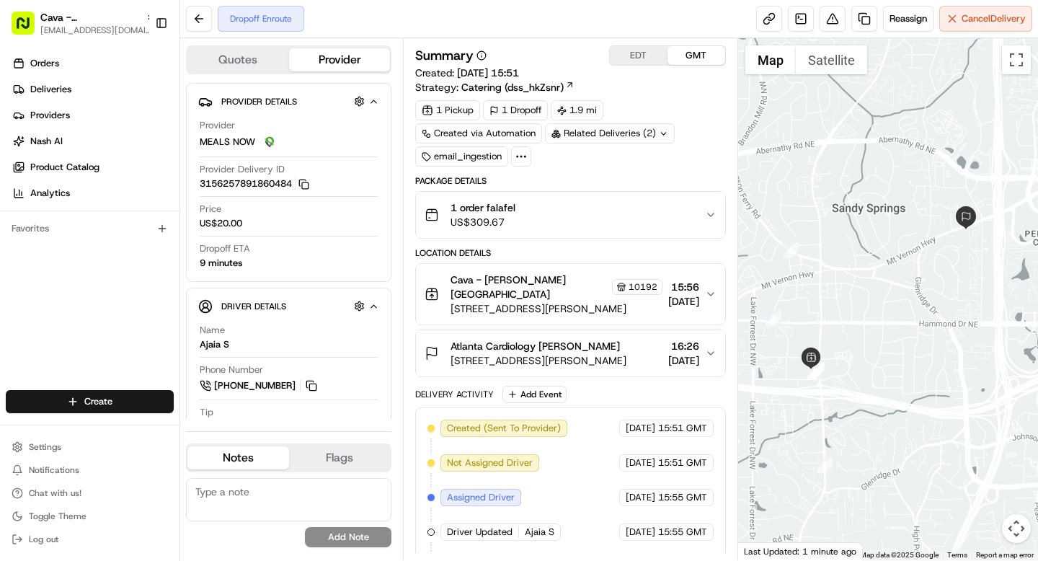
click at [700, 339] on div "Atlanta Cardiology Rosa Trapani-Brown 755 Mount Vernon Hwy, Atlanta, GA 30328, …" at bounding box center [565, 353] width 280 height 29
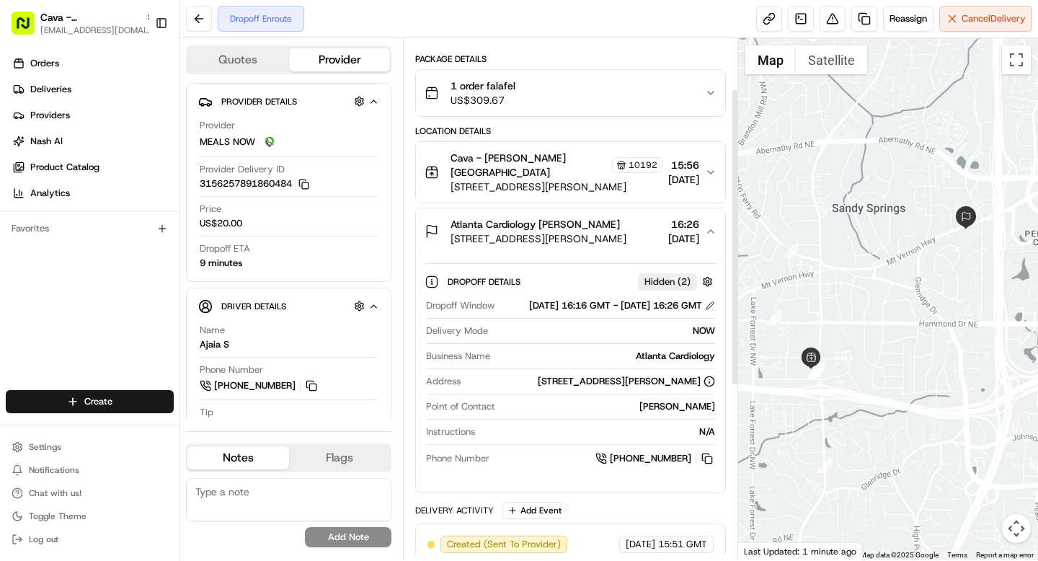
scroll to position [155, 0]
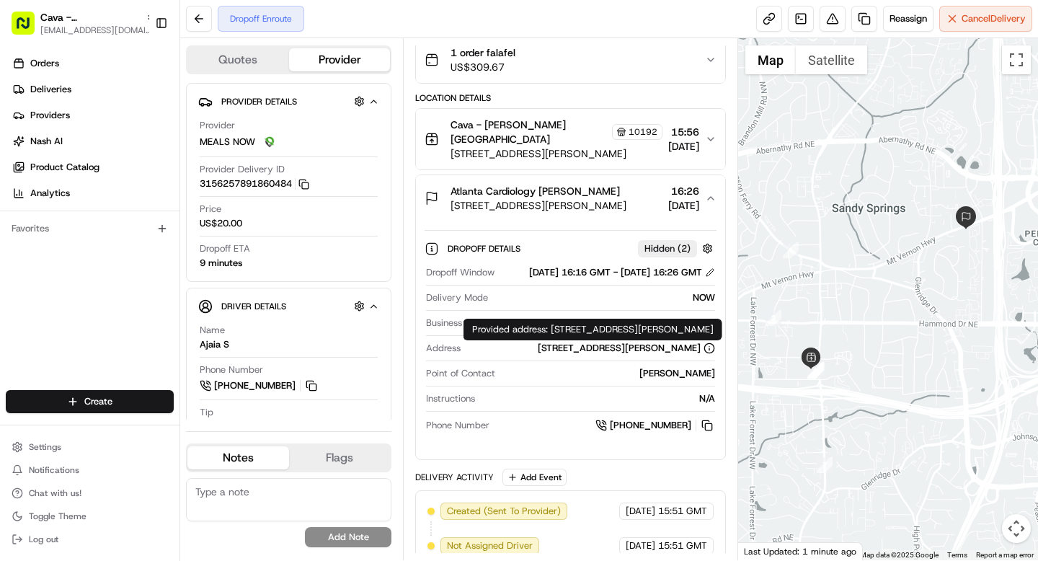
drag, startPoint x: 552, startPoint y: 326, endPoint x: 580, endPoint y: 340, distance: 31.0
click at [580, 340] on div "Provided address: 755 Mount Vernon Hwy, Atlanta, GA 30328, US Provided address:…" at bounding box center [593, 330] width 259 height 22
copy div "755 Mount Vernon Hwy, Atlanta, GA 30328, US"
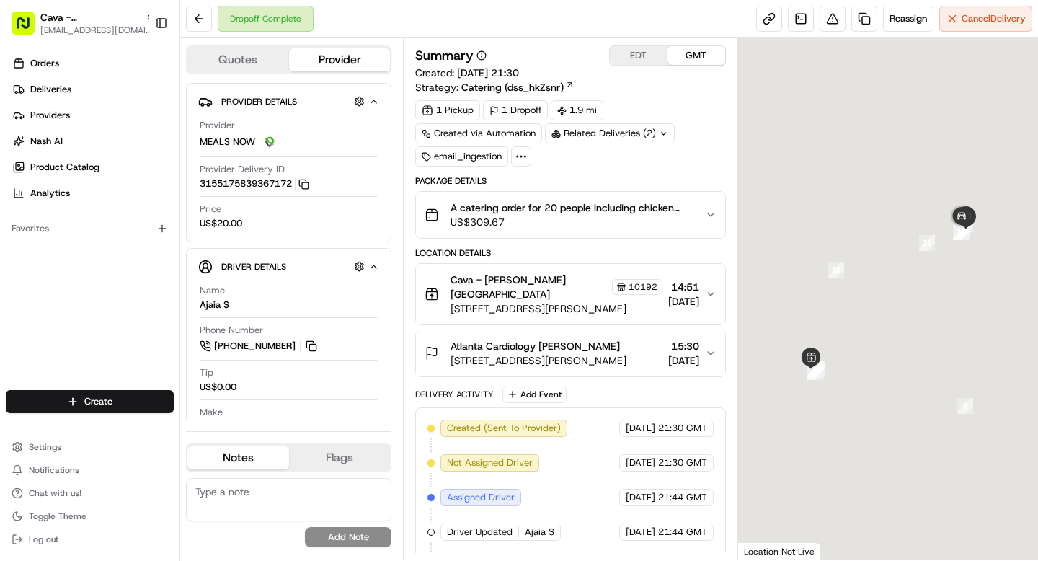
click at [668, 353] on span "[DATE]" at bounding box center [683, 360] width 31 height 14
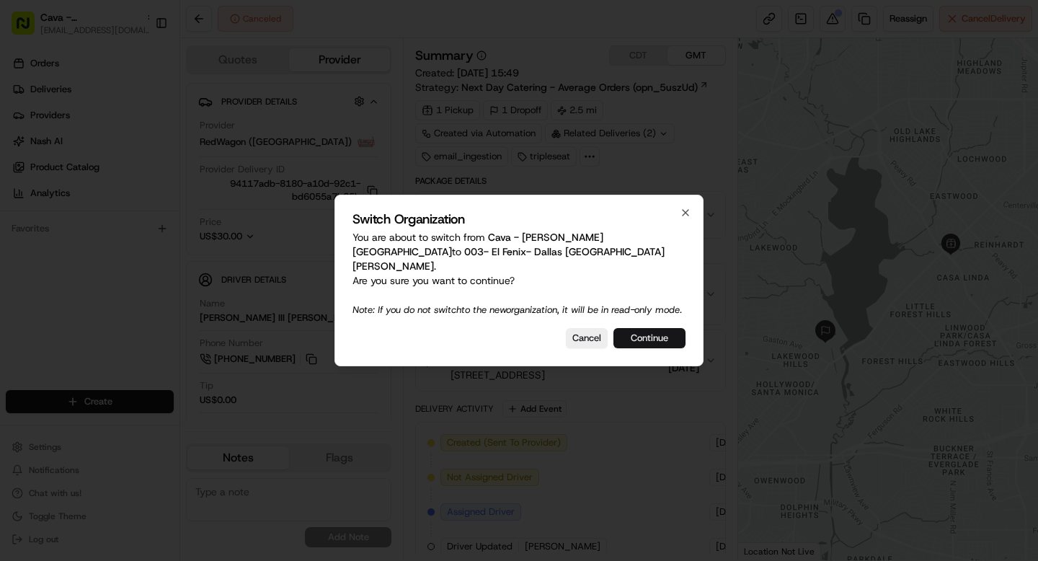
click at [636, 338] on button "Continue" at bounding box center [649, 338] width 72 height 20
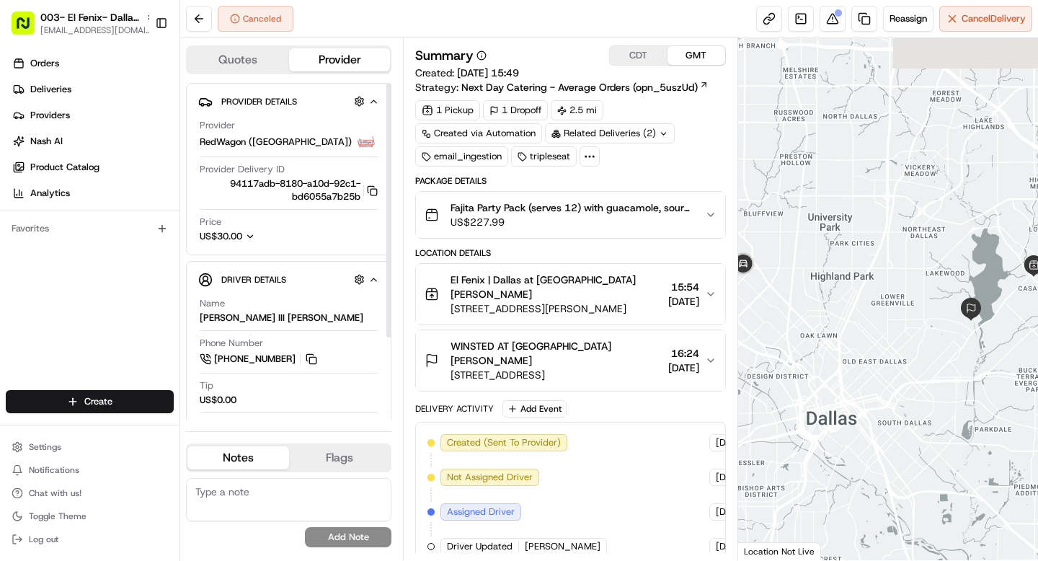
click at [239, 236] on span "US$30.00" at bounding box center [221, 236] width 43 height 12
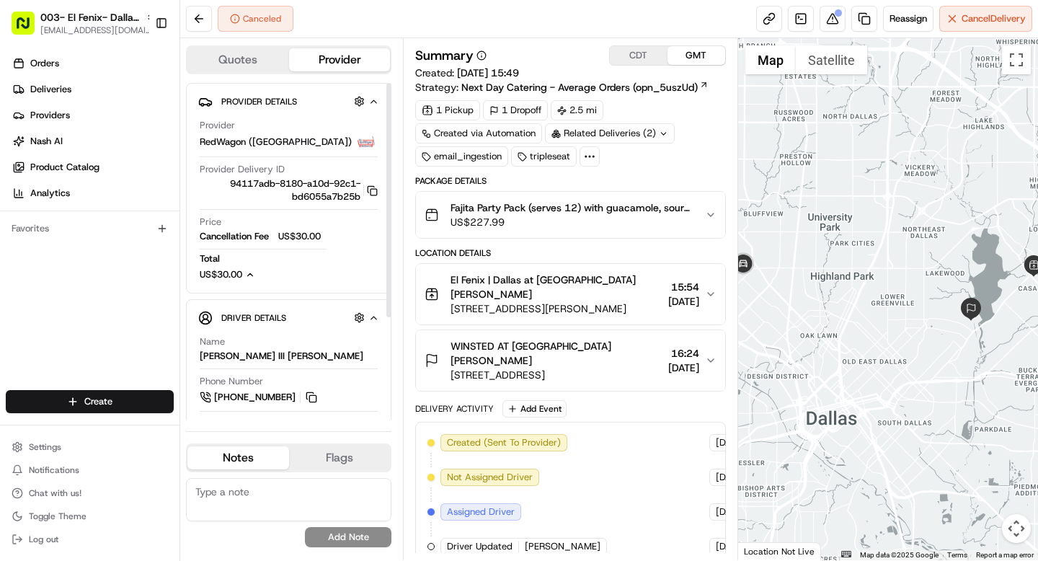
click at [241, 272] on span "US$30.00" at bounding box center [221, 274] width 43 height 12
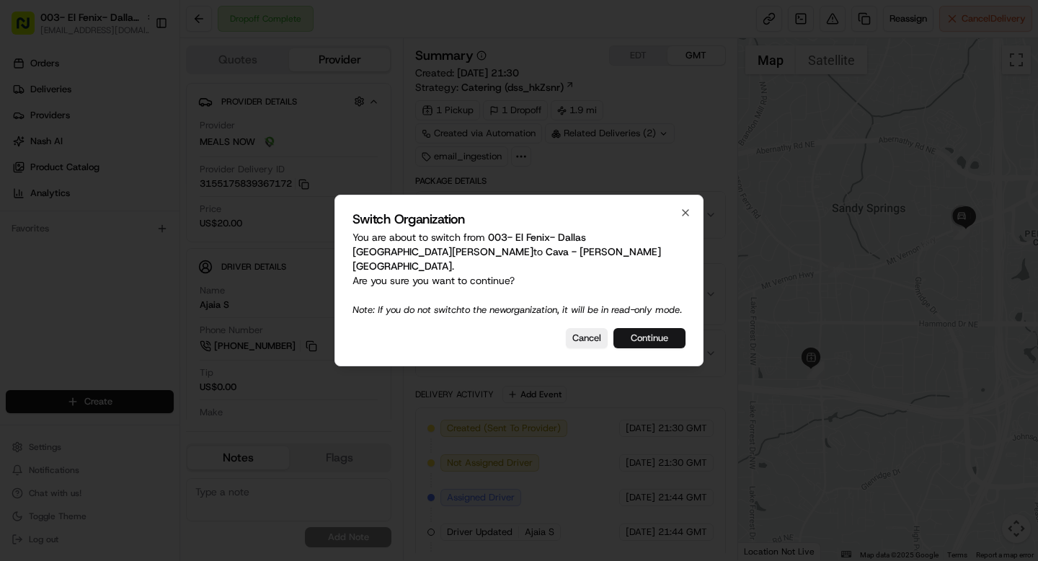
click at [655, 337] on button "Continue" at bounding box center [649, 338] width 72 height 20
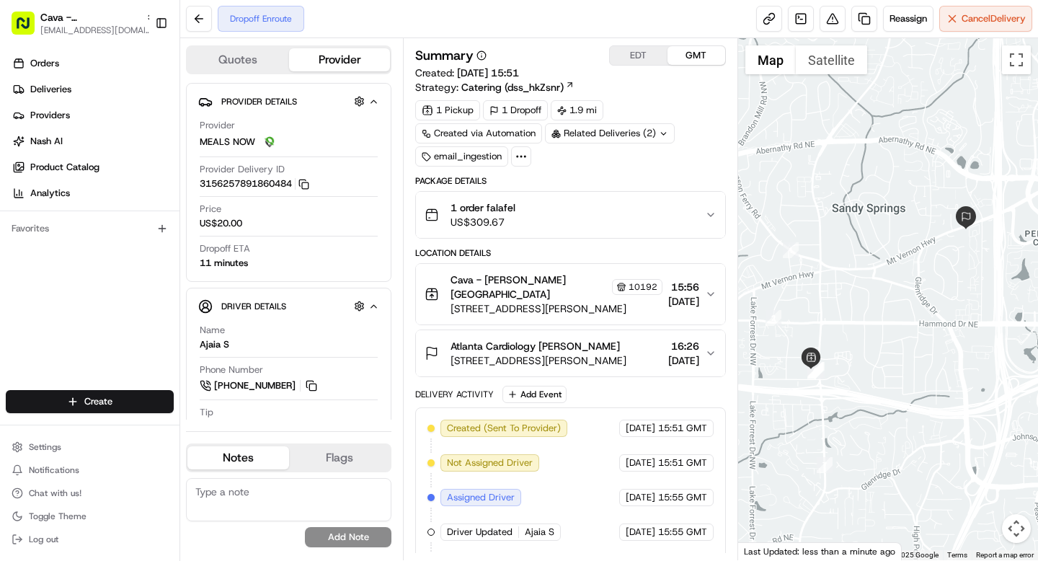
scroll to position [140, 0]
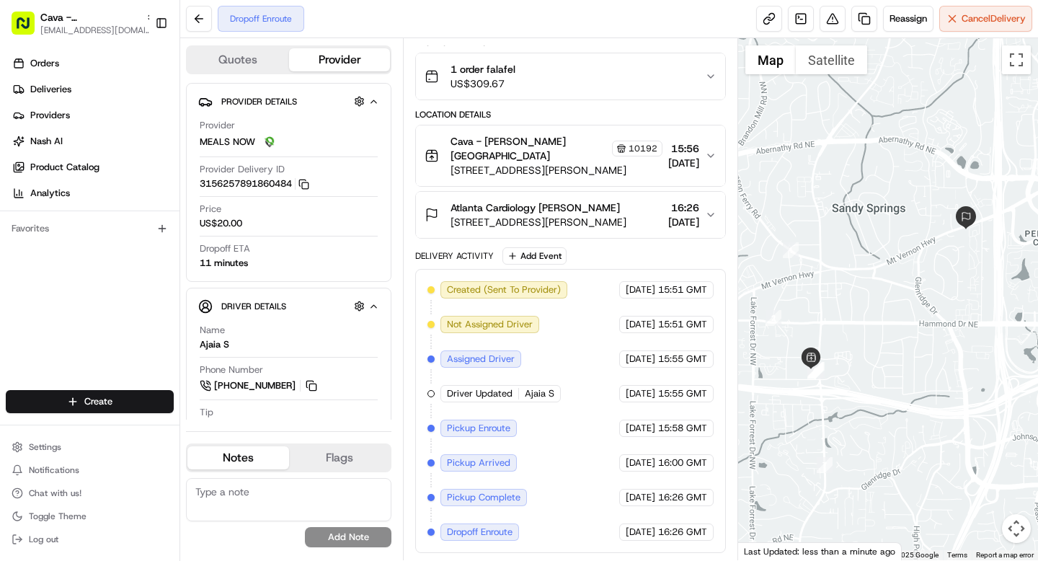
click at [620, 205] on span "Atlanta Cardiology [PERSON_NAME]" at bounding box center [535, 207] width 169 height 14
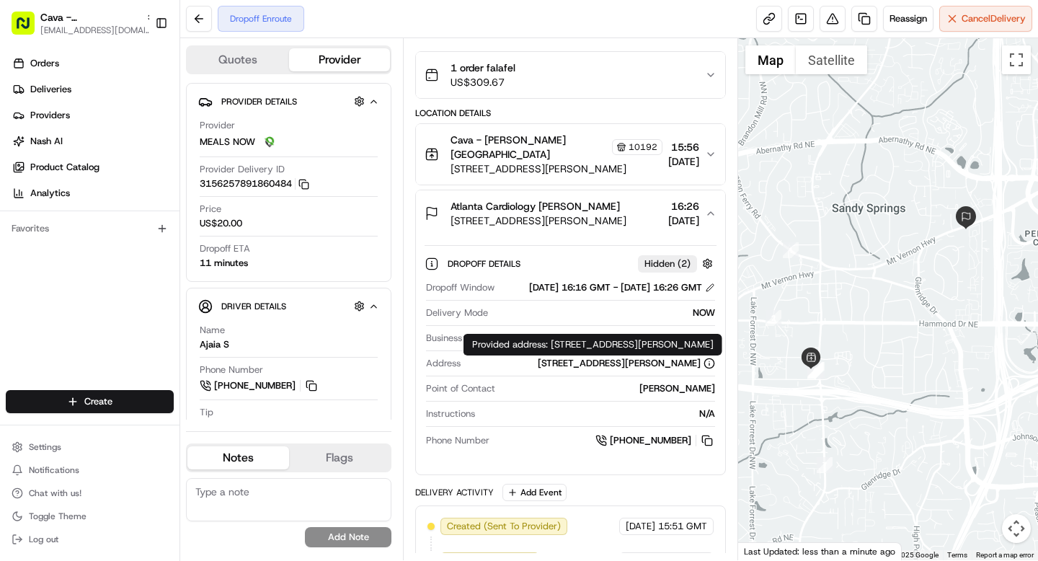
drag, startPoint x: 553, startPoint y: 342, endPoint x: 588, endPoint y: 355, distance: 36.7
click at [588, 355] on div "Provided address: 755 Mount Vernon Hwy, Atlanta, GA 30328, US Provided address:…" at bounding box center [593, 345] width 259 height 22
copy div "755 Mount Vernon Hwy, Atlanta, GA 30328, US"
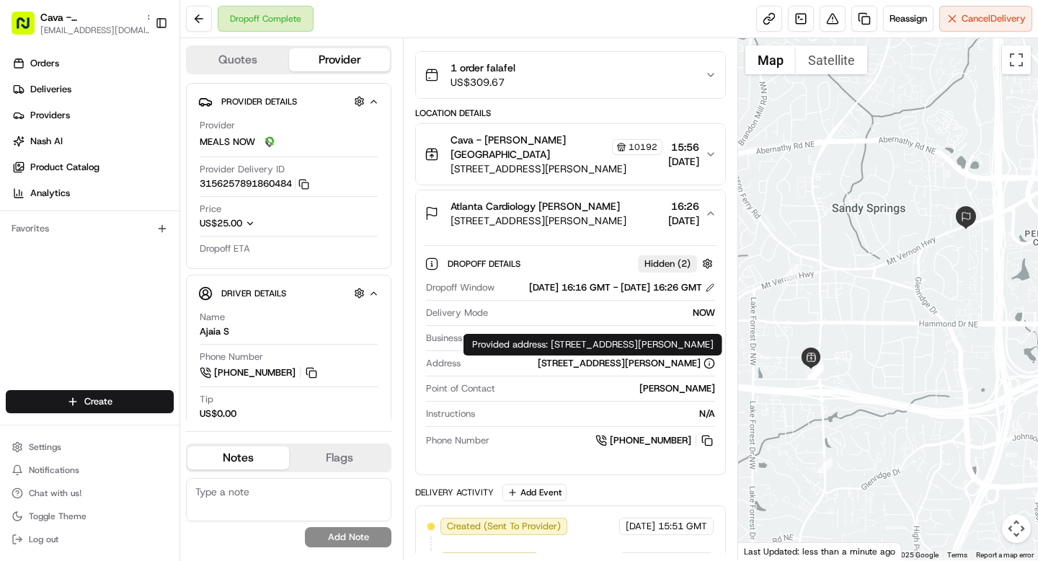
drag, startPoint x: 549, startPoint y: 347, endPoint x: 567, endPoint y: 353, distance: 18.5
click at [567, 353] on div "Provided address: 755 Mount Vernon Hwy, Atlanta, GA 30328, US Provided address:…" at bounding box center [593, 345] width 259 height 22
copy div "755 Mount Vernon Hwy, Atlanta, GA 30328, US"
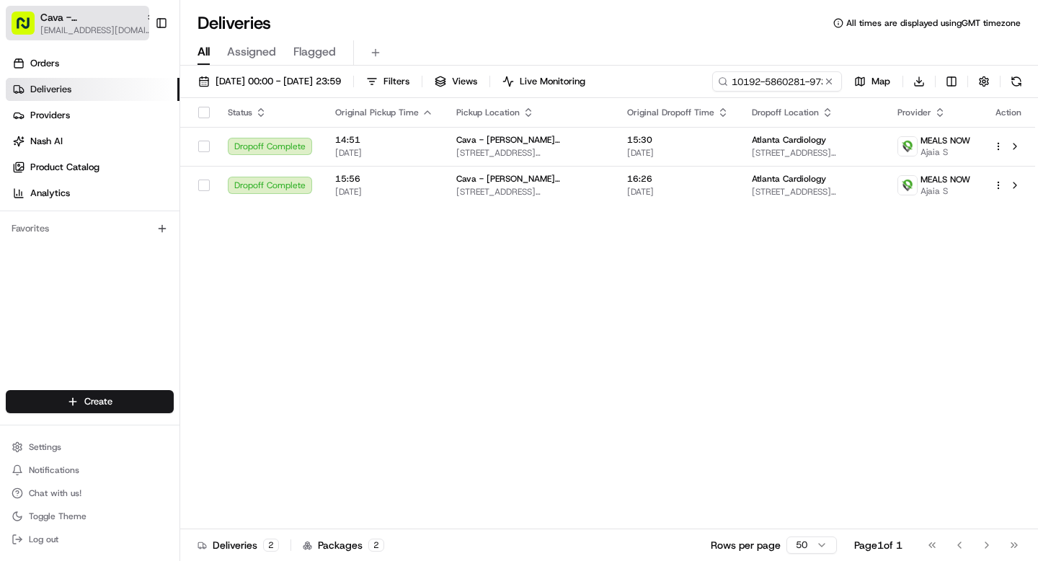
click at [73, 24] on div "Cava - [PERSON_NAME] Springs [EMAIL_ADDRESS][DOMAIN_NAME]" at bounding box center [97, 23] width 115 height 26
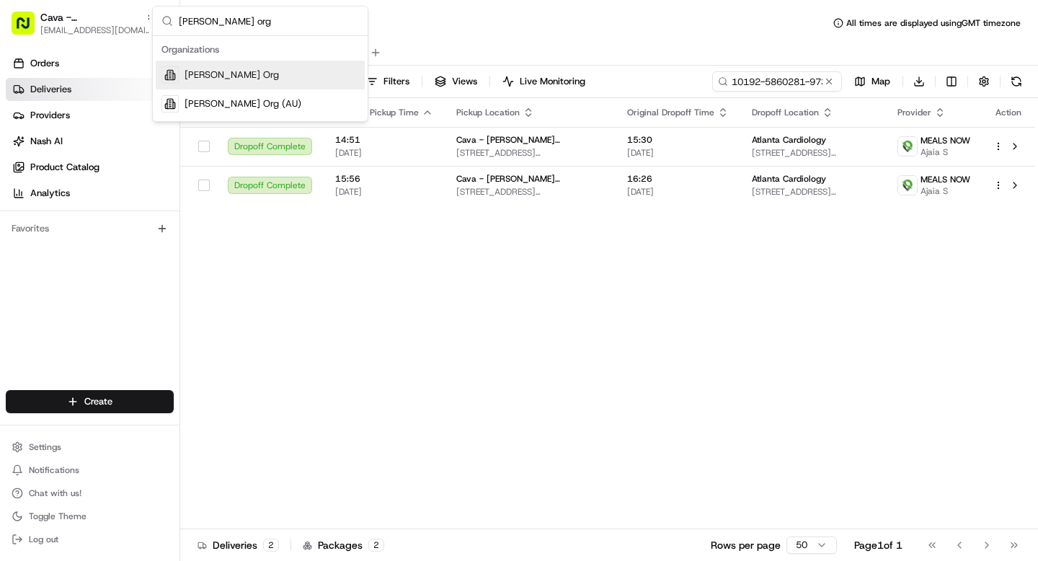
type input "[PERSON_NAME] org"
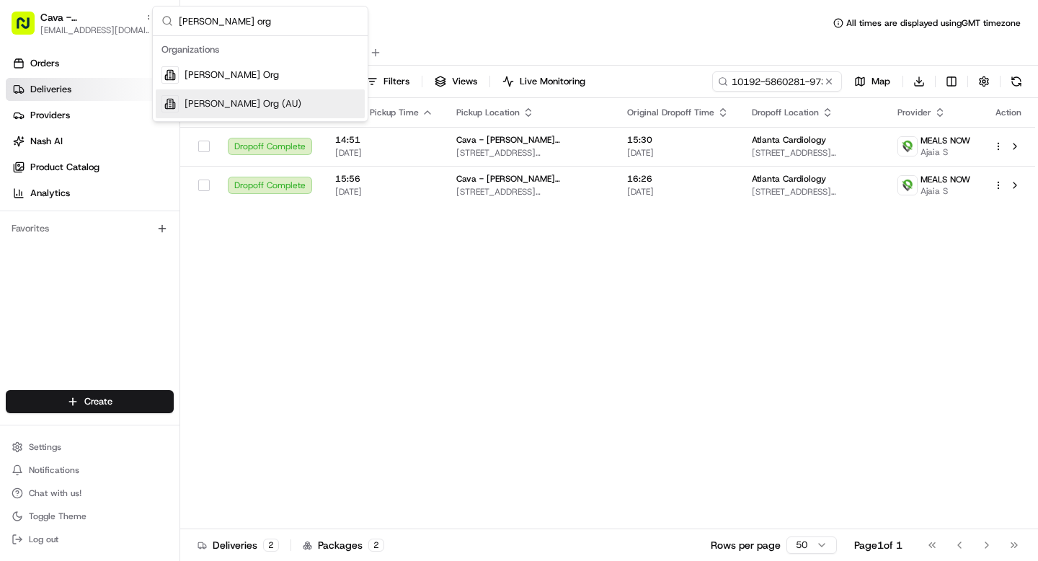
click at [236, 95] on div "[PERSON_NAME] Org (AU)" at bounding box center [260, 103] width 209 height 29
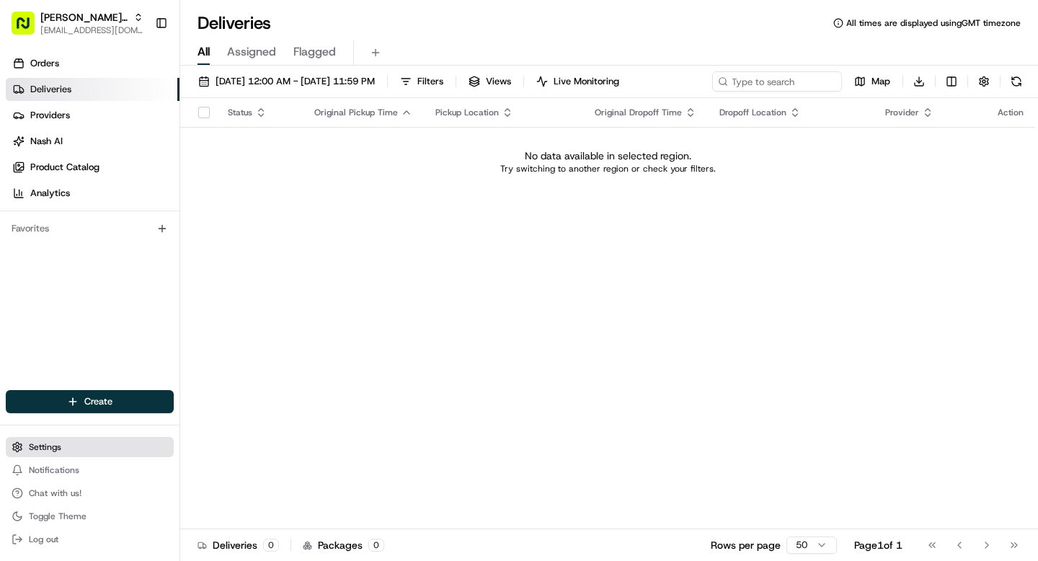
click at [46, 440] on button "Settings" at bounding box center [90, 447] width 168 height 20
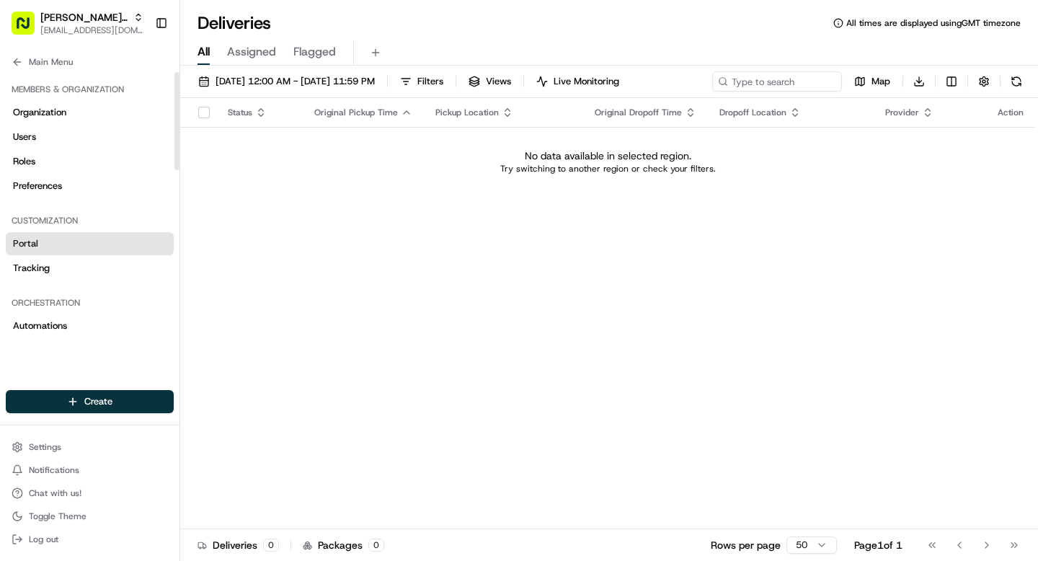
scroll to position [1, 0]
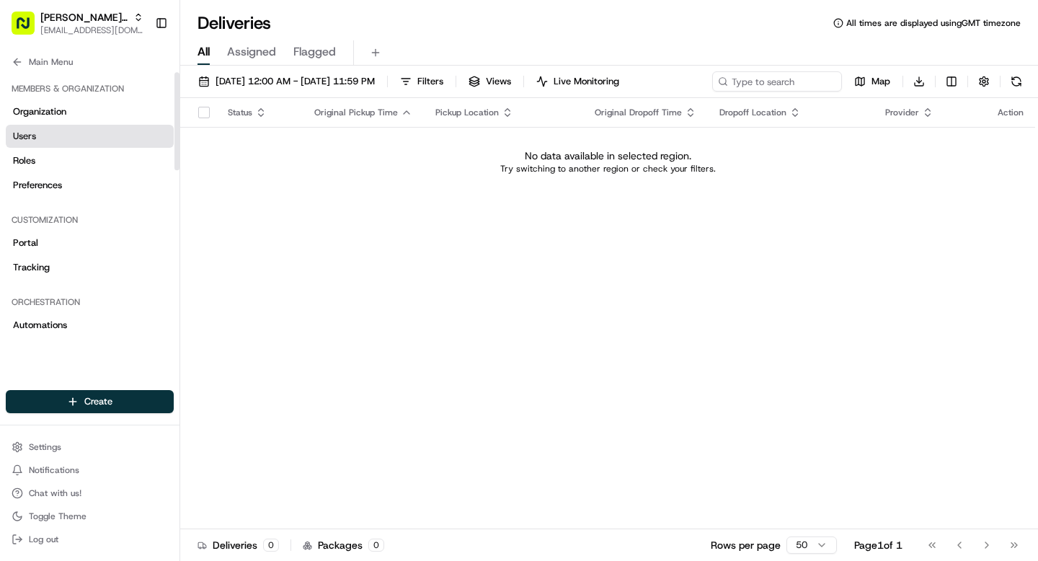
click at [25, 140] on span "Users" at bounding box center [24, 136] width 23 height 13
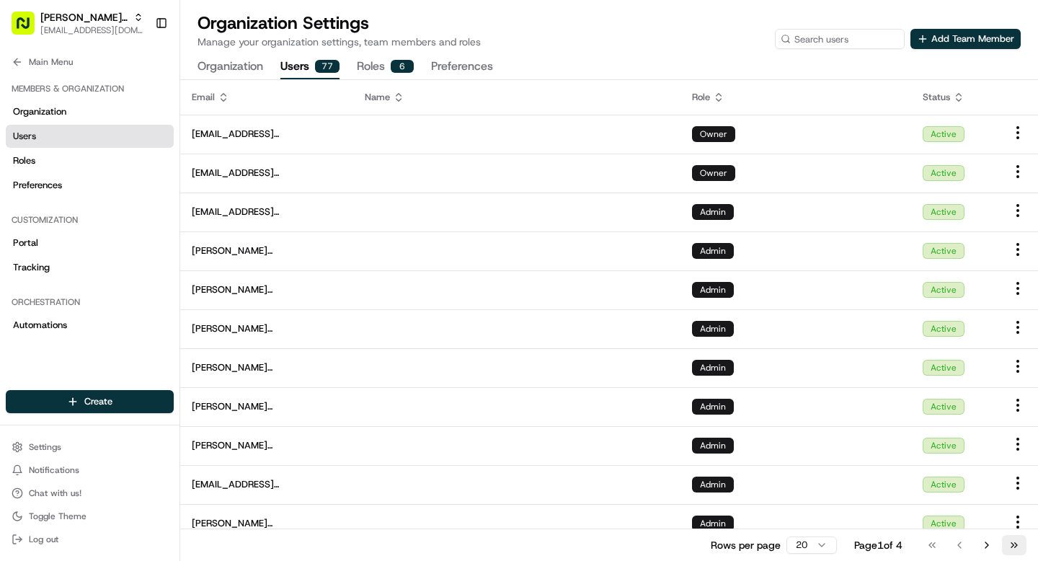
click at [1012, 543] on button "Go to last page" at bounding box center [1014, 545] width 25 height 20
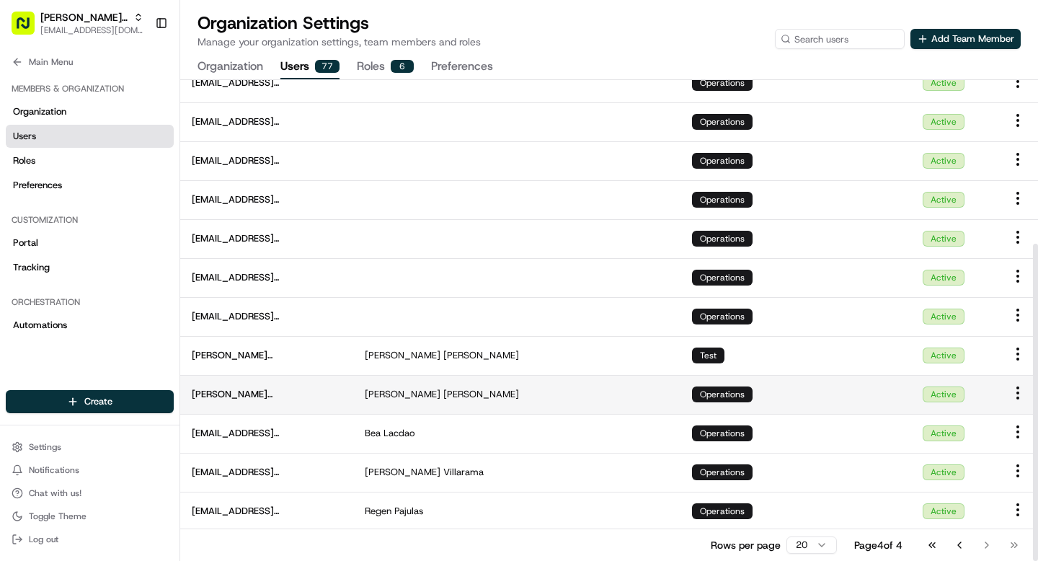
scroll to position [248, 0]
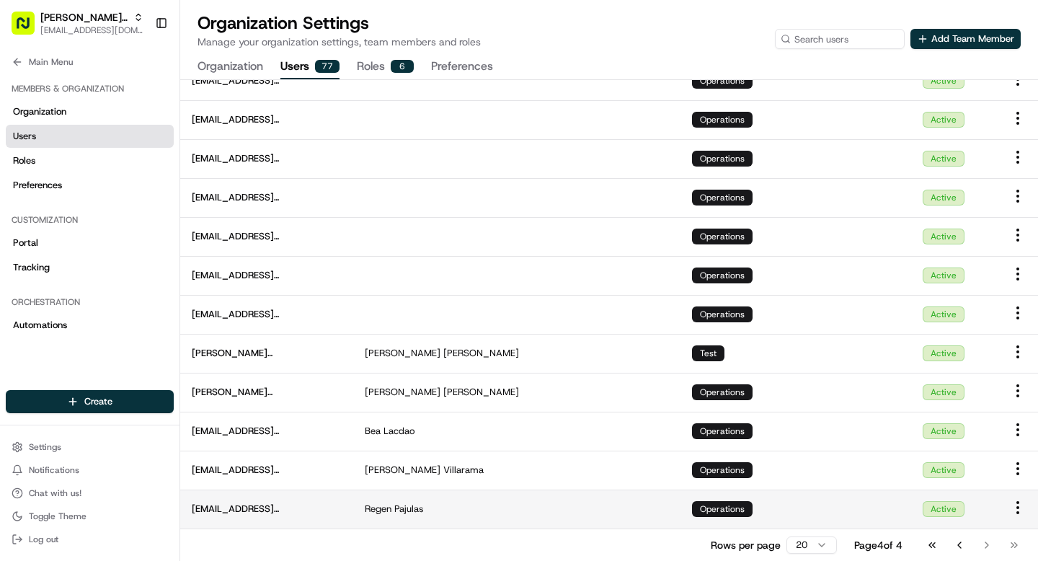
click at [1021, 508] on html "Nash Org grace@usenash.com Toggle Sidebar Orders Deliveries Providers Nash AI P…" at bounding box center [519, 280] width 1038 height 561
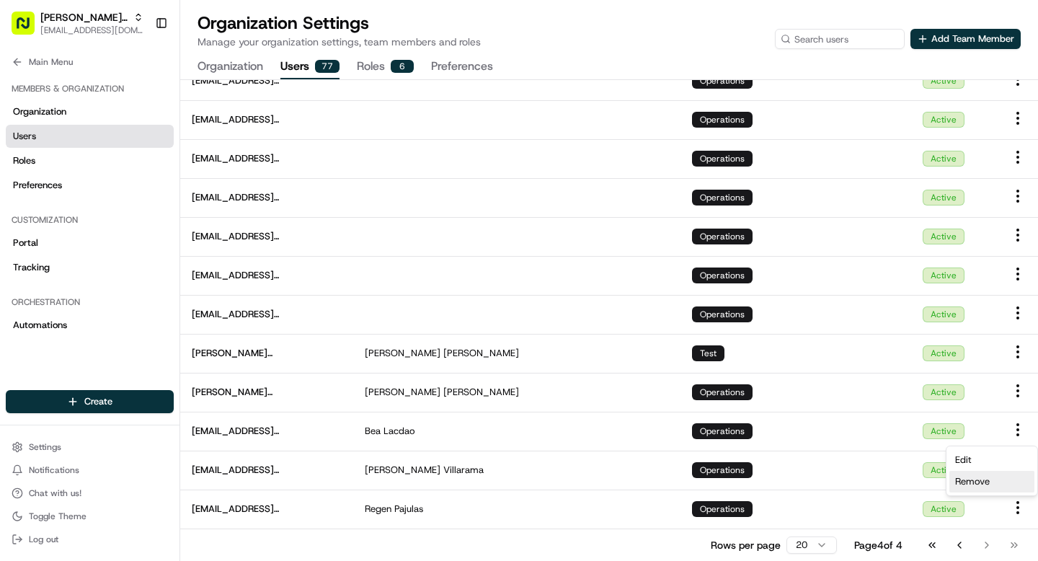
click at [982, 482] on span "Remove" at bounding box center [972, 481] width 35 height 13
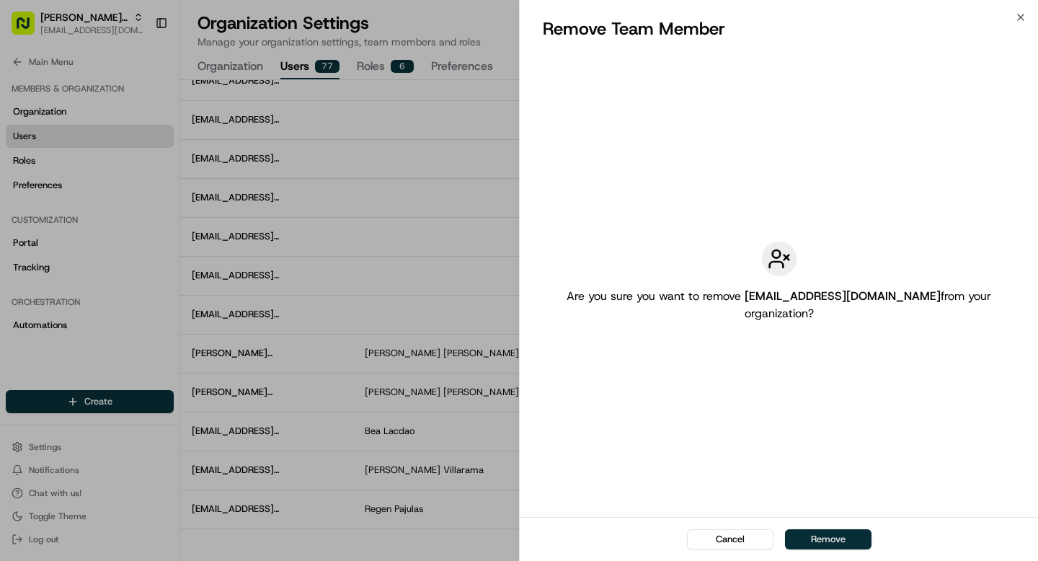
click at [821, 531] on button "Remove" at bounding box center [828, 539] width 87 height 20
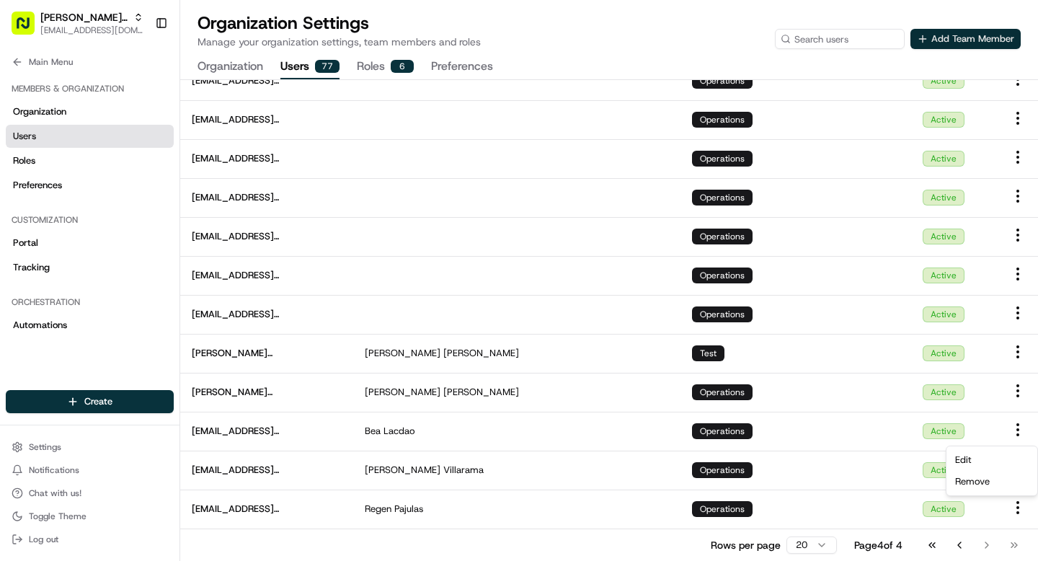
click at [939, 36] on button "Add Team Member" at bounding box center [965, 39] width 110 height 20
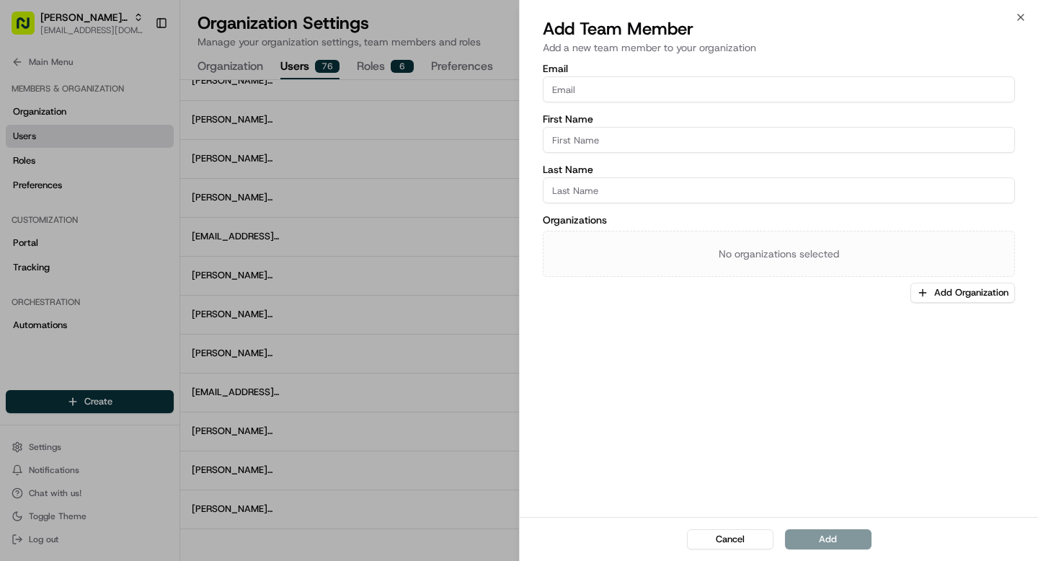
click at [652, 96] on input "Email" at bounding box center [779, 89] width 472 height 26
paste input "rpajulas@nashhelp.com"
type input "rpajulas@nashhelp.com"
click at [612, 134] on input "First Name" at bounding box center [779, 140] width 472 height 26
type input "G"
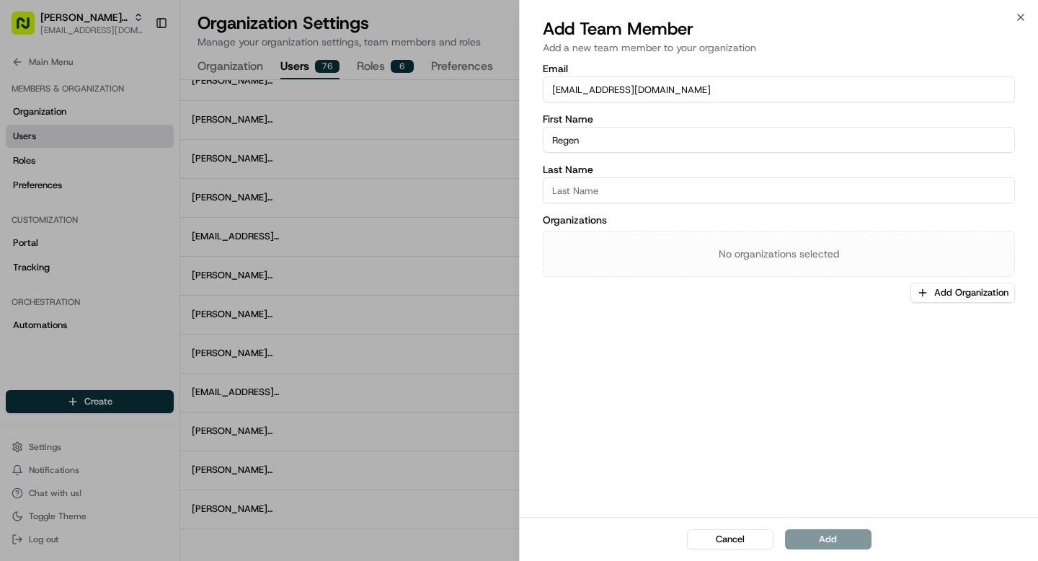
type input "Regen"
click at [640, 189] on input "Last Name" at bounding box center [779, 190] width 472 height 26
click at [921, 295] on div "Organizations No organizations selected Add Organization" at bounding box center [779, 259] width 472 height 88
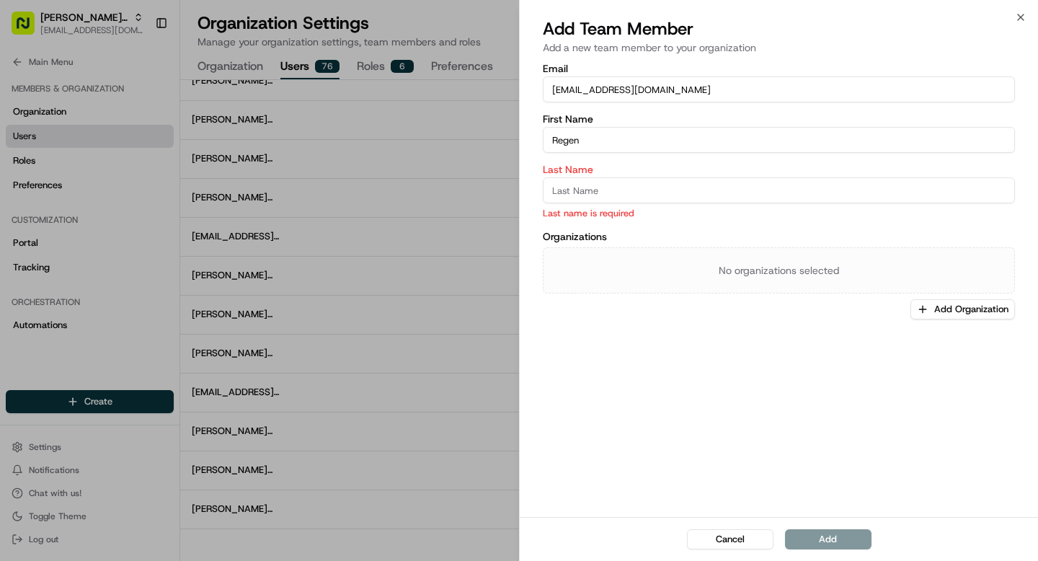
click at [654, 192] on input "Last Name" at bounding box center [779, 190] width 472 height 26
paste input "Pajulas"
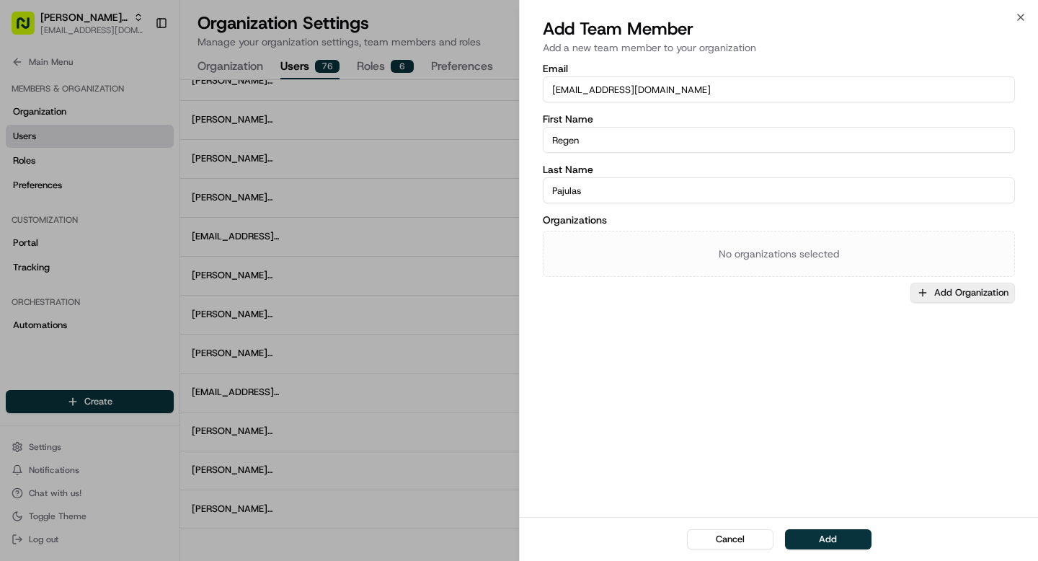
type input "Pajulas"
click at [957, 285] on button "Add Organization" at bounding box center [962, 293] width 105 height 20
click at [895, 368] on span "[PERSON_NAME] Org" at bounding box center [942, 368] width 177 height 13
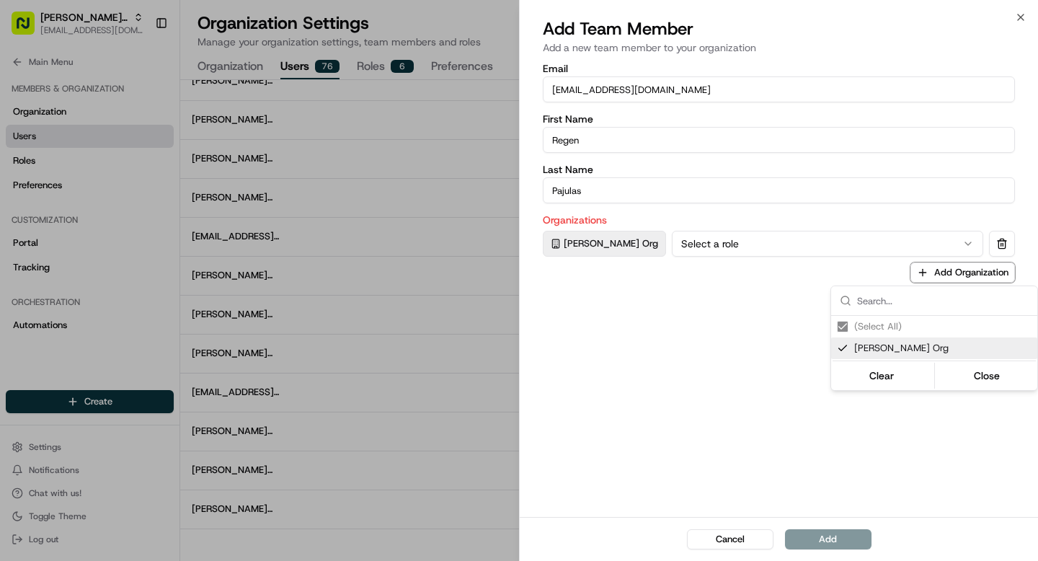
click at [685, 243] on div at bounding box center [519, 280] width 1038 height 561
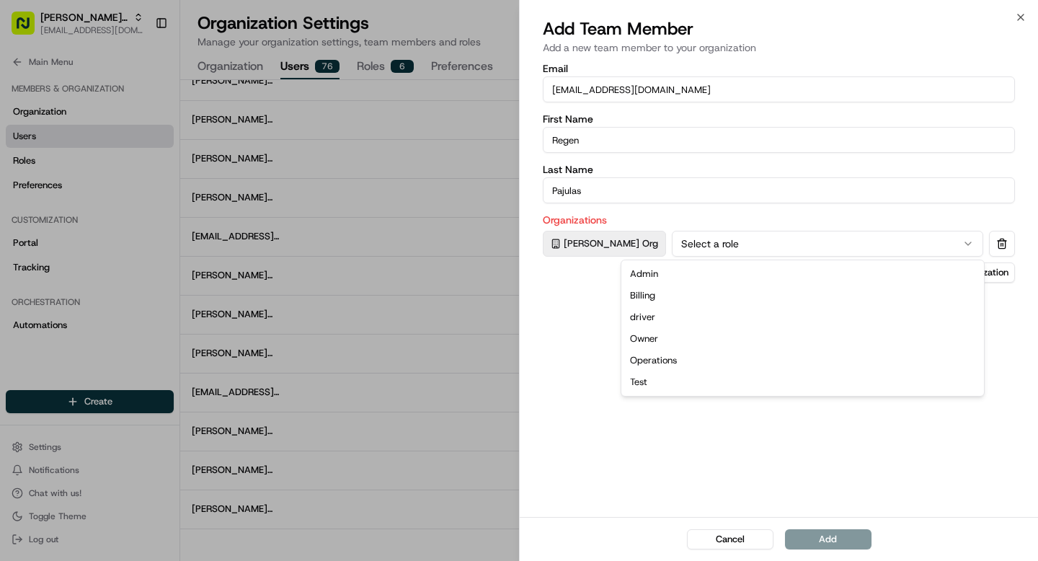
click at [688, 252] on button "Select a role" at bounding box center [827, 244] width 311 height 26
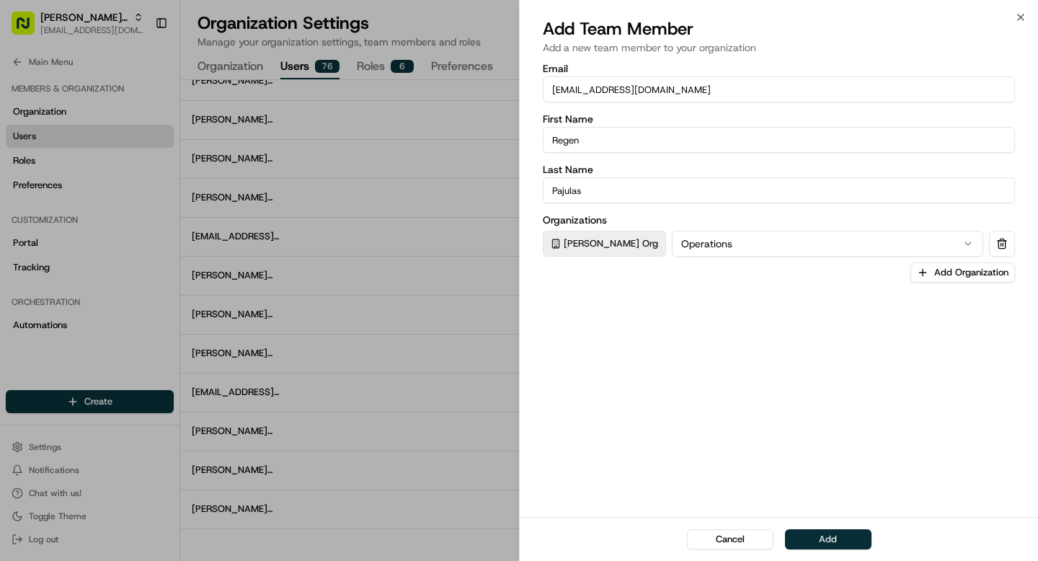
click at [840, 541] on button "Add" at bounding box center [828, 539] width 87 height 20
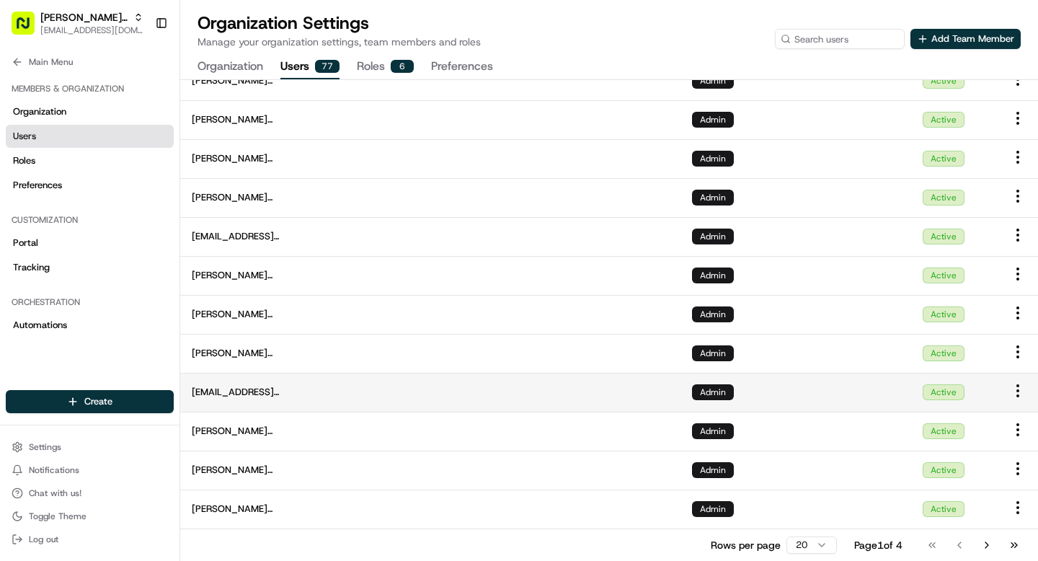
scroll to position [365, 0]
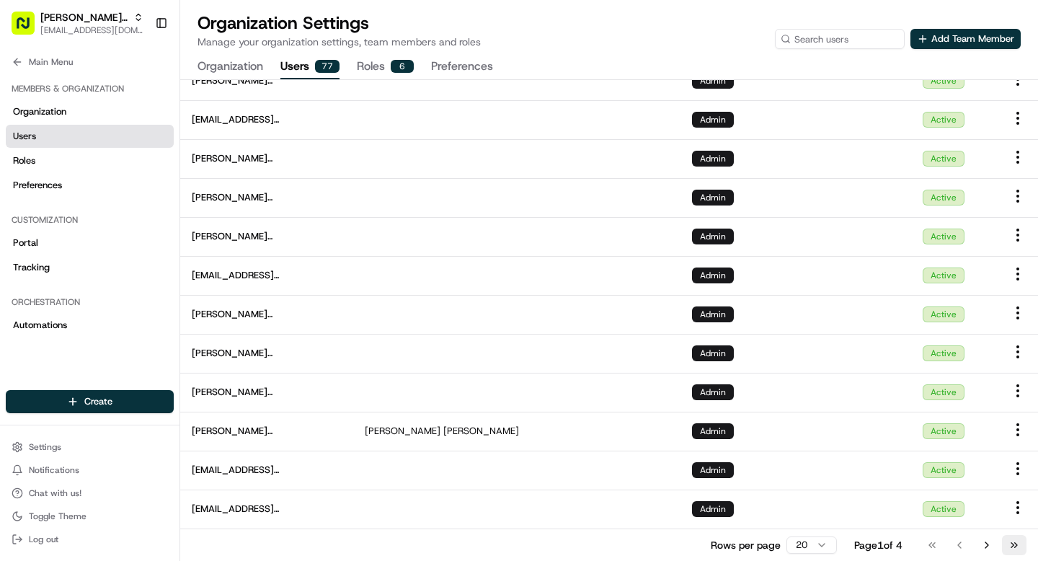
click at [1016, 542] on button "Go to last page" at bounding box center [1014, 545] width 25 height 20
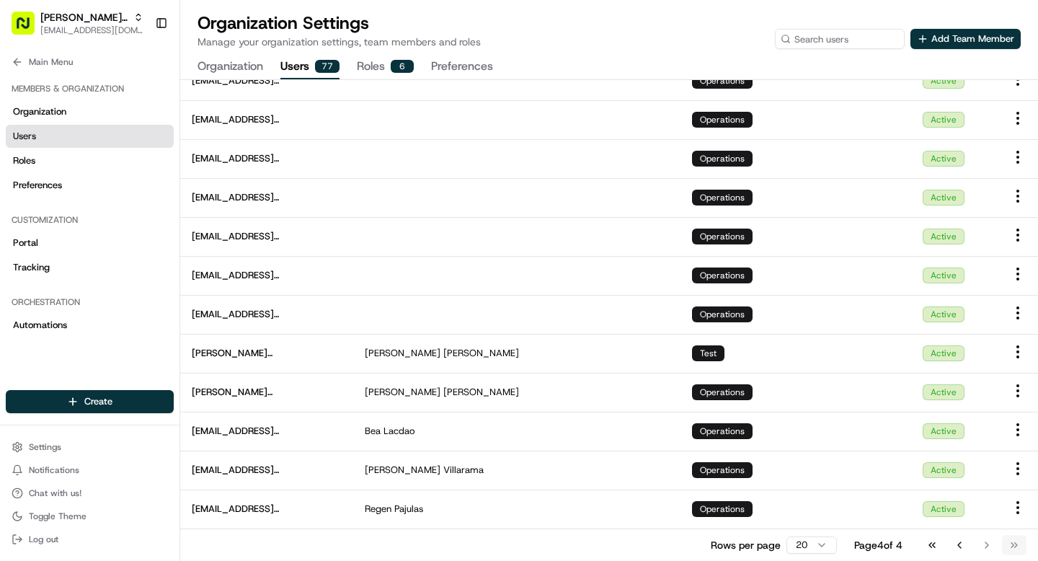
scroll to position [248, 0]
